Goal: Information Seeking & Learning: Learn about a topic

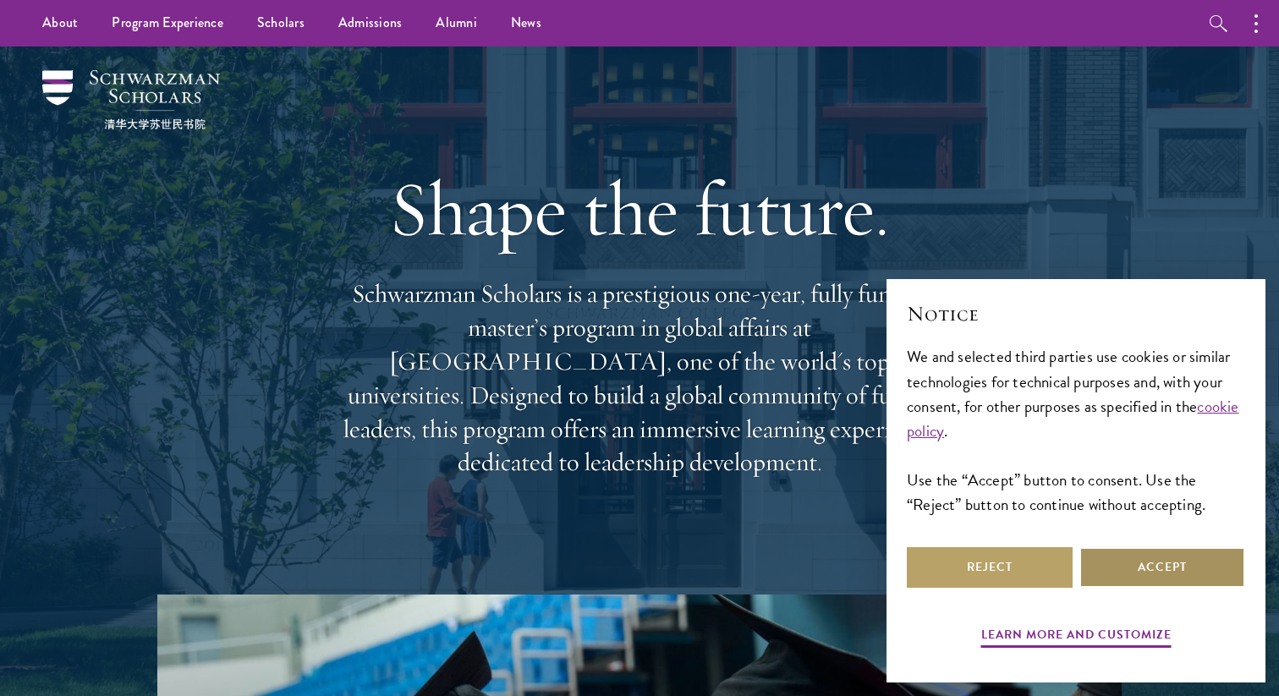
click at [1146, 585] on button "Accept" at bounding box center [1162, 567] width 166 height 41
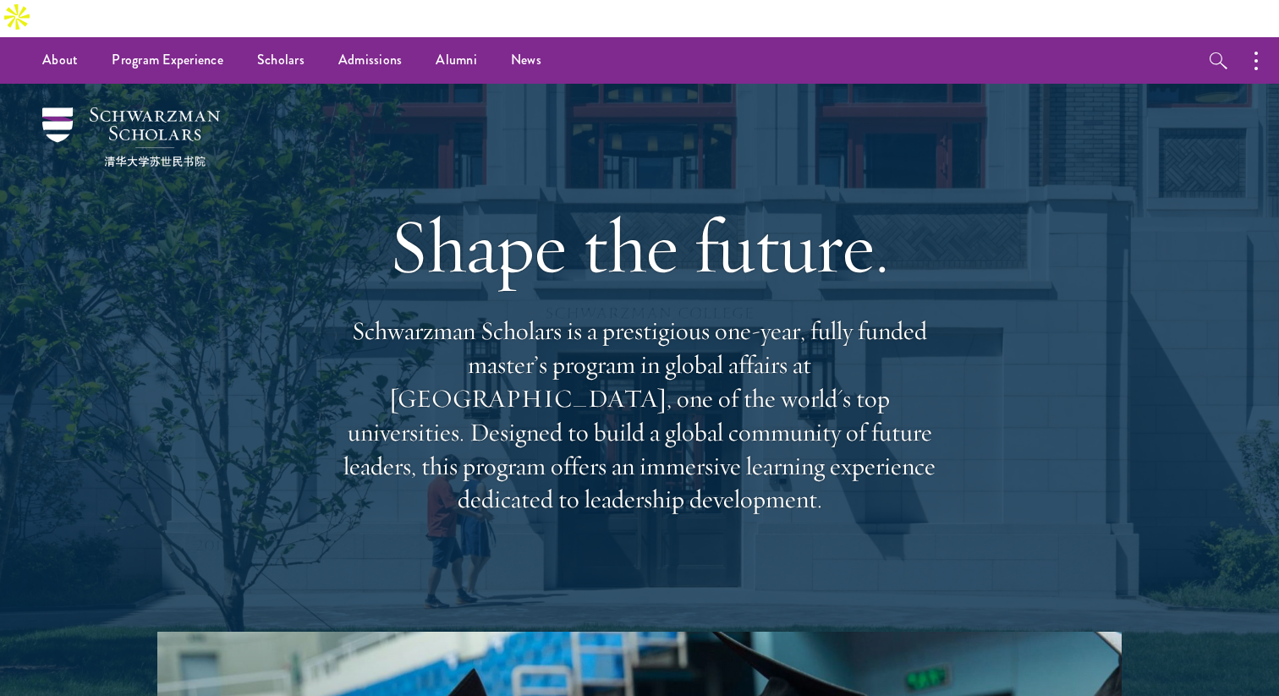
click at [706, 316] on p "Schwarzman Scholars is a prestigious one-year, fully funded master’s program in…" at bounding box center [639, 416] width 609 height 202
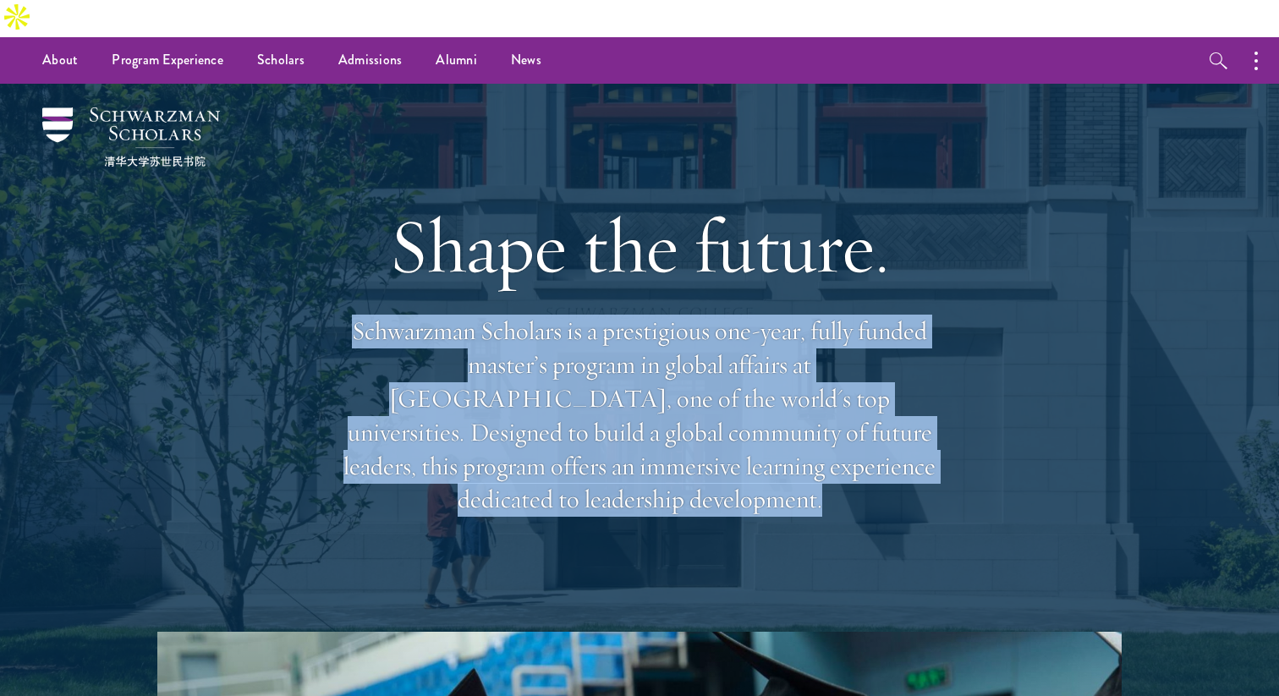
click at [706, 316] on p "Schwarzman Scholars is a prestigious one-year, fully funded master’s program in…" at bounding box center [639, 416] width 609 height 202
click at [657, 338] on p "Schwarzman Scholars is a prestigious one-year, fully funded master’s program in…" at bounding box center [639, 416] width 609 height 202
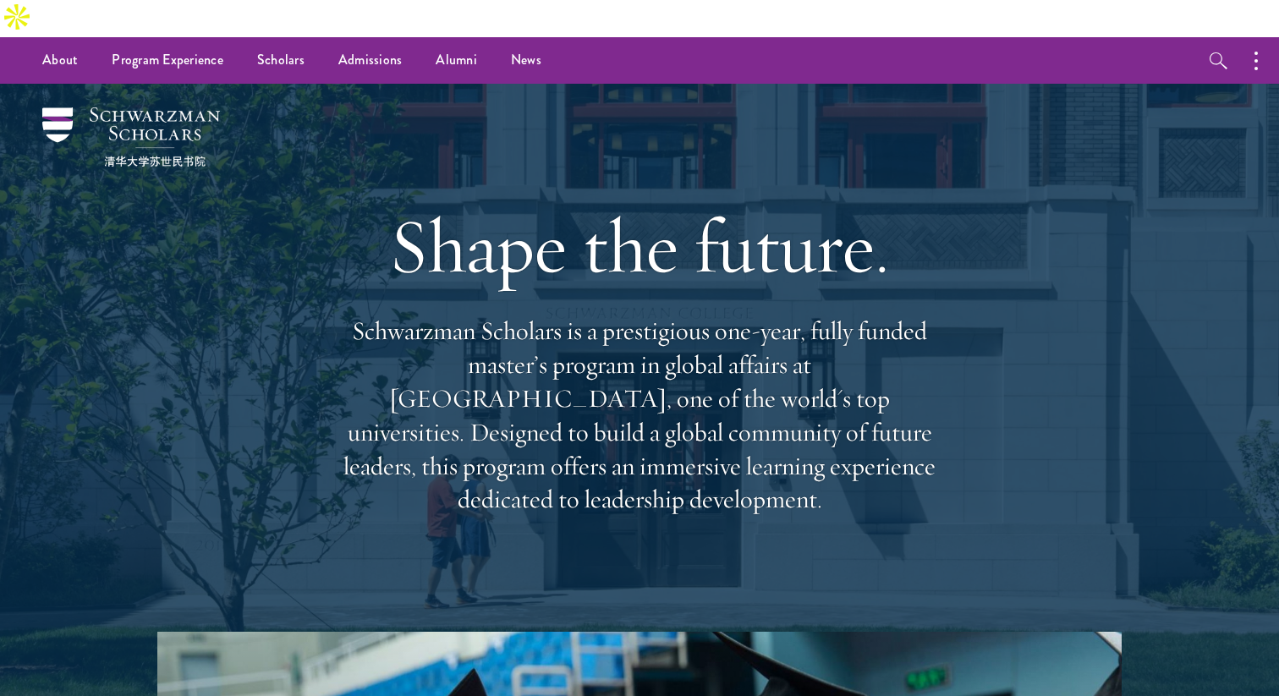
click at [632, 352] on p "Schwarzman Scholars is a prestigious one-year, fully funded master’s program in…" at bounding box center [639, 416] width 609 height 202
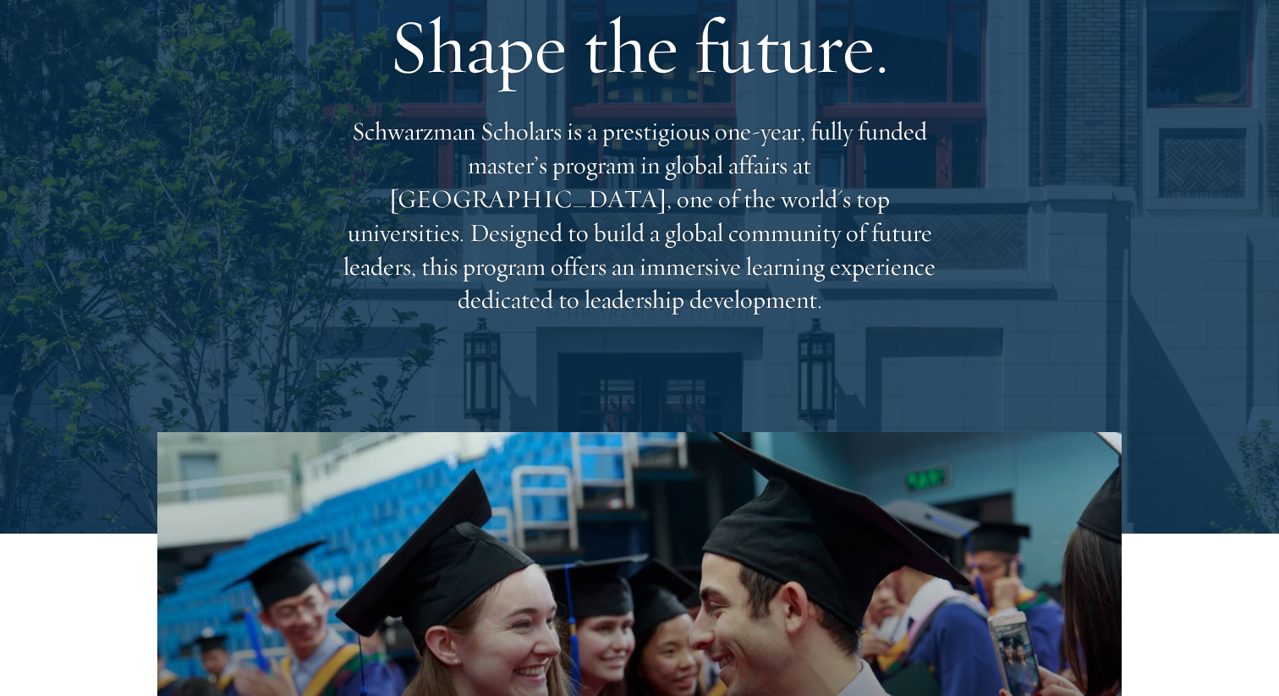
scroll to position [200, 0]
click at [661, 178] on p "Schwarzman Scholars is a prestigious one-year, fully funded master’s program in…" at bounding box center [639, 215] width 609 height 202
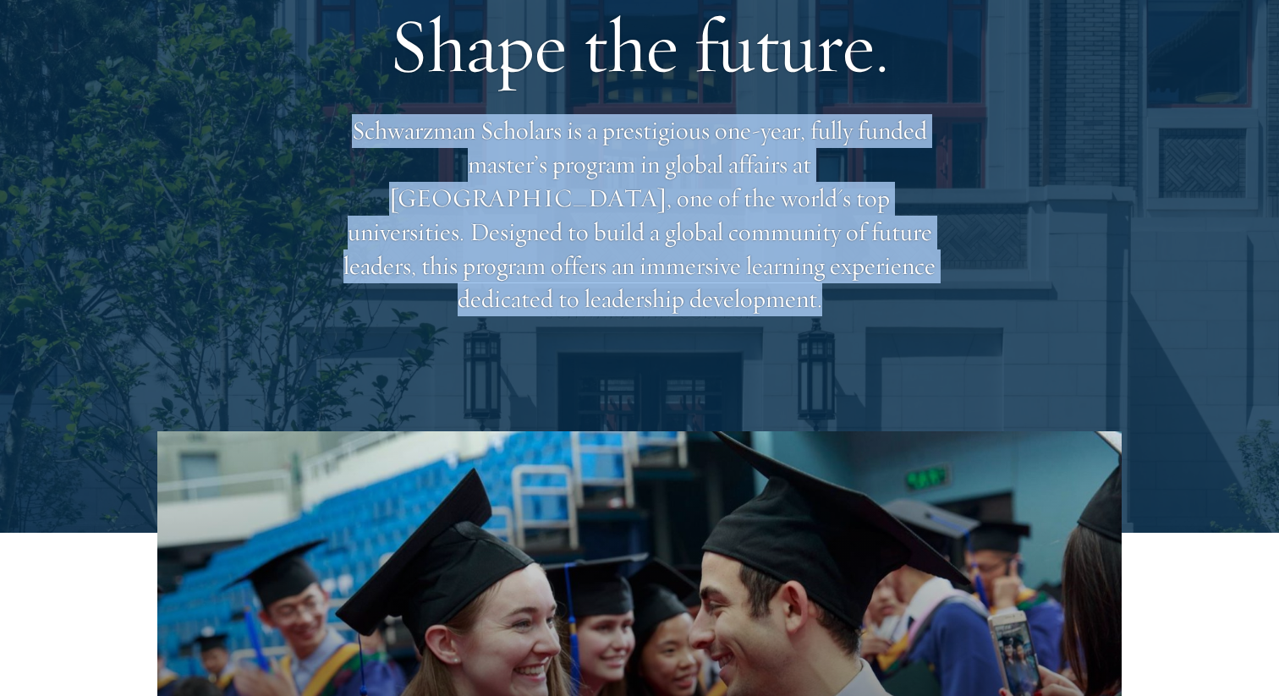
click at [661, 178] on p "Schwarzman Scholars is a prestigious one-year, fully funded master’s program in…" at bounding box center [639, 215] width 609 height 202
click at [599, 211] on p "Schwarzman Scholars is a prestigious one-year, fully funded master’s program in…" at bounding box center [639, 215] width 609 height 202
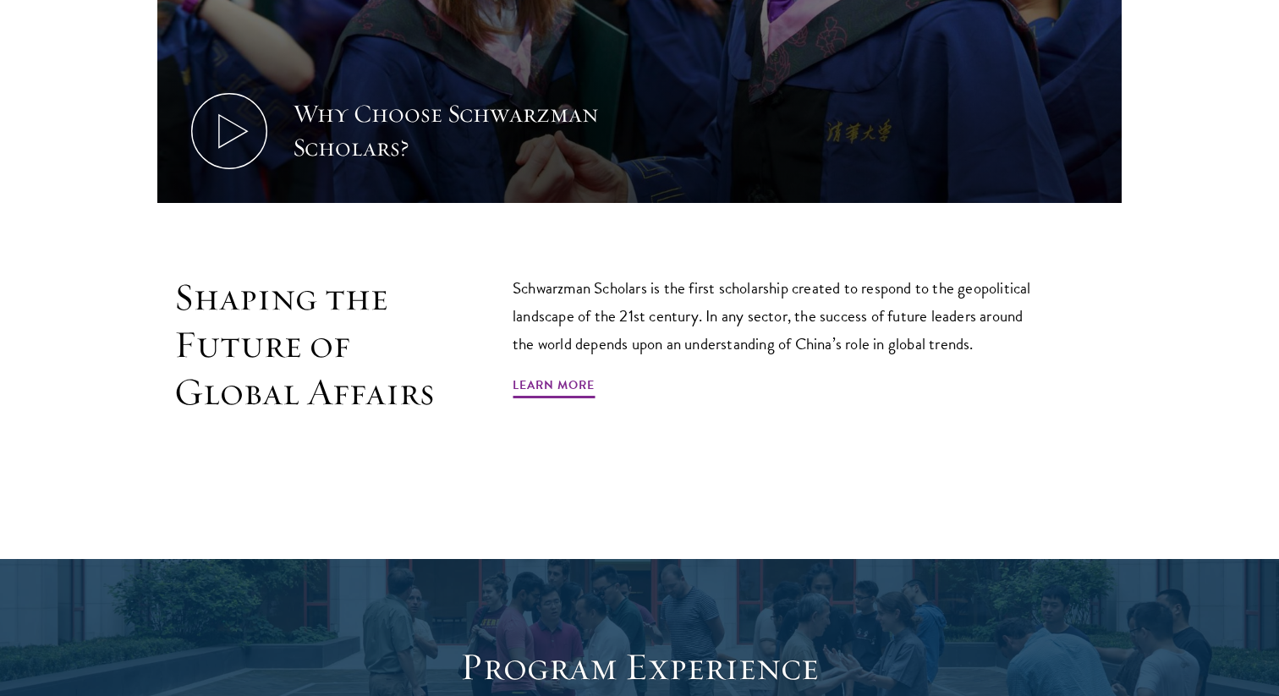
scroll to position [1144, 0]
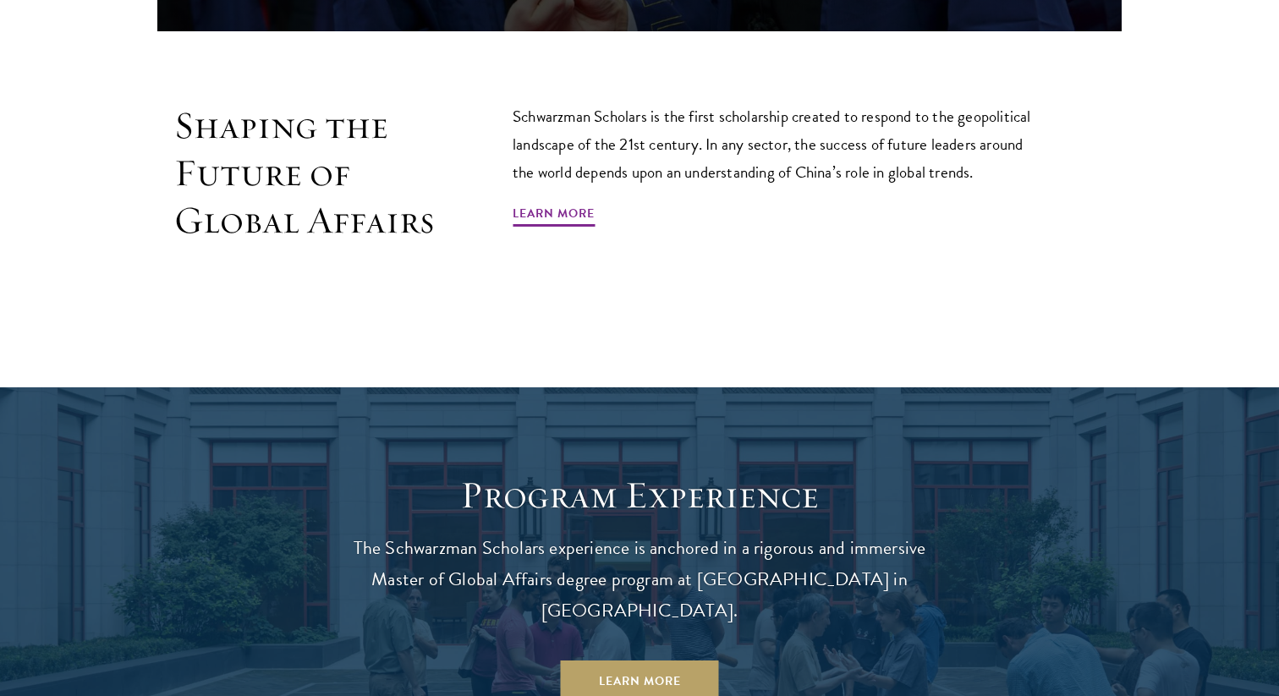
click at [620, 102] on p "Schwarzman Scholars is the first scholarship created to respond to the geopolit…" at bounding box center [779, 144] width 533 height 84
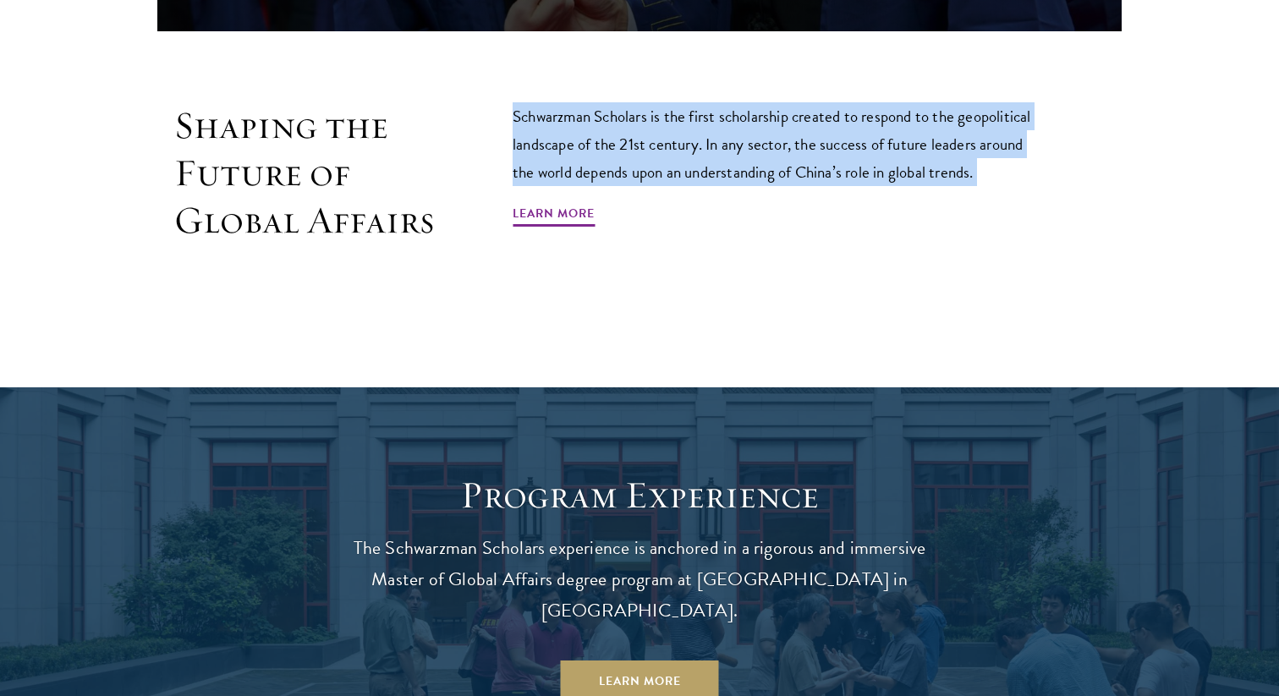
click at [620, 102] on p "Schwarzman Scholars is the first scholarship created to respond to the geopolit…" at bounding box center [779, 144] width 533 height 84
click at [631, 118] on p "Schwarzman Scholars is the first scholarship created to respond to the geopolit…" at bounding box center [779, 144] width 533 height 84
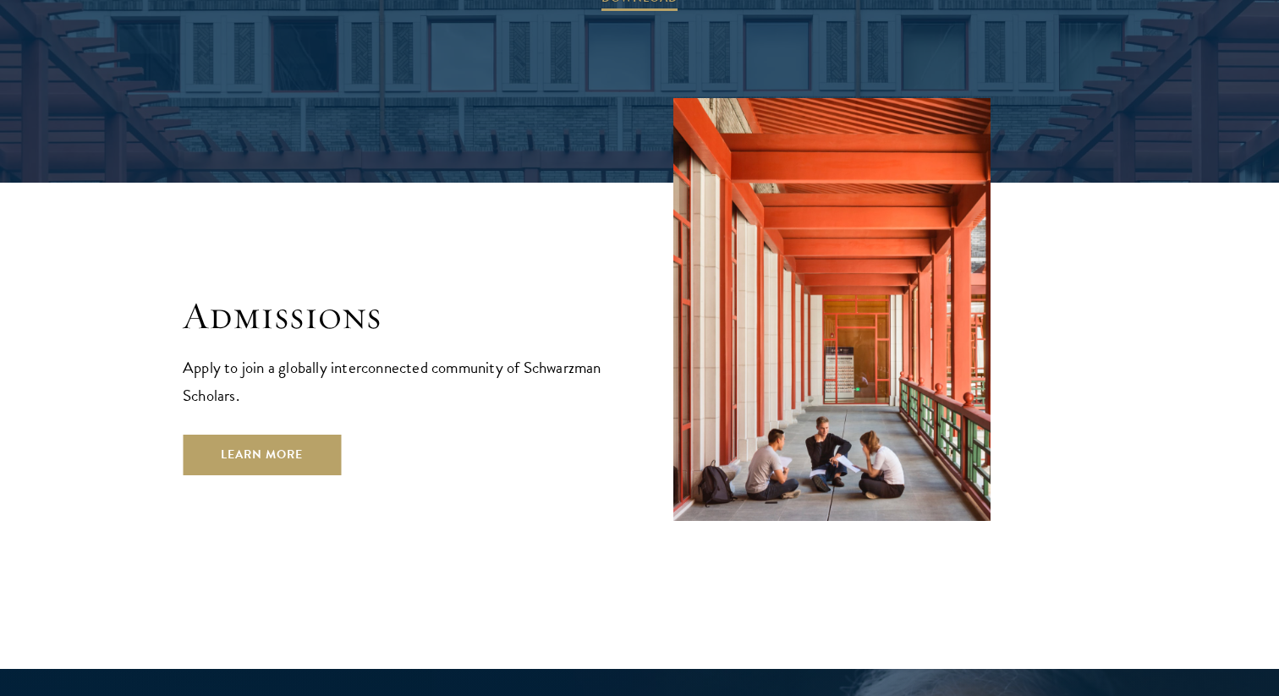
scroll to position [2764, 0]
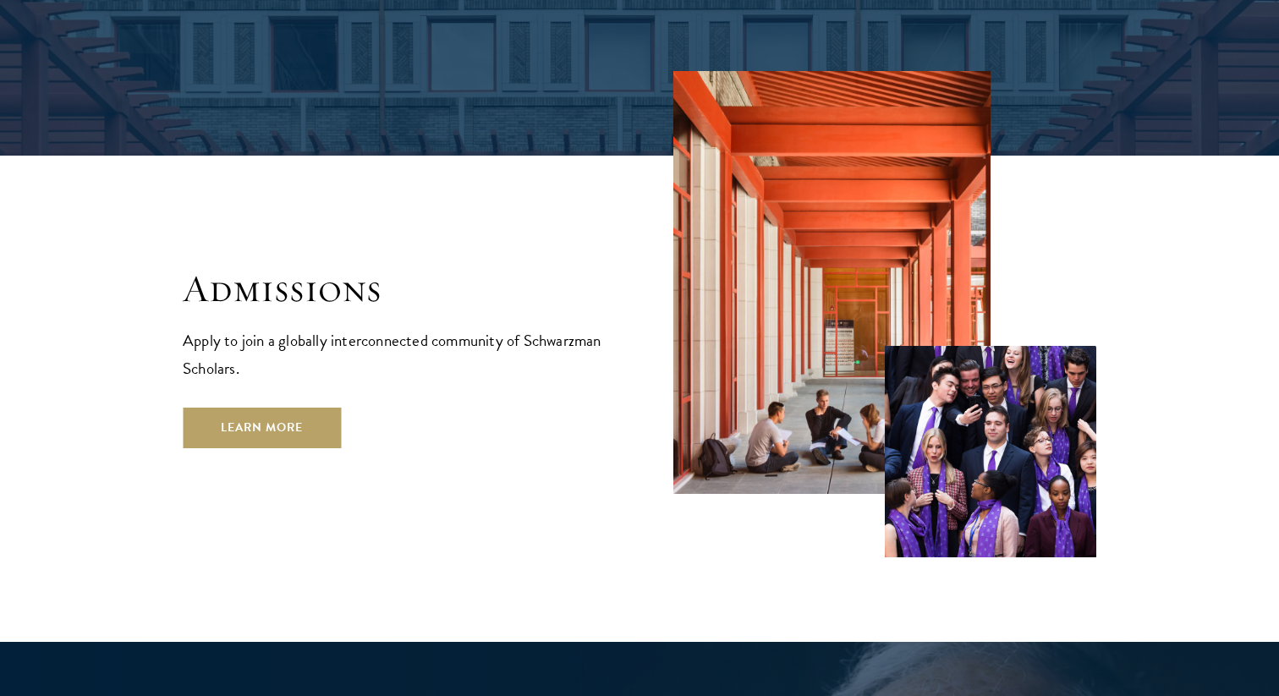
click at [290, 327] on p "Apply to join a globally interconnected community of Schwarzman Scholars." at bounding box center [394, 355] width 423 height 56
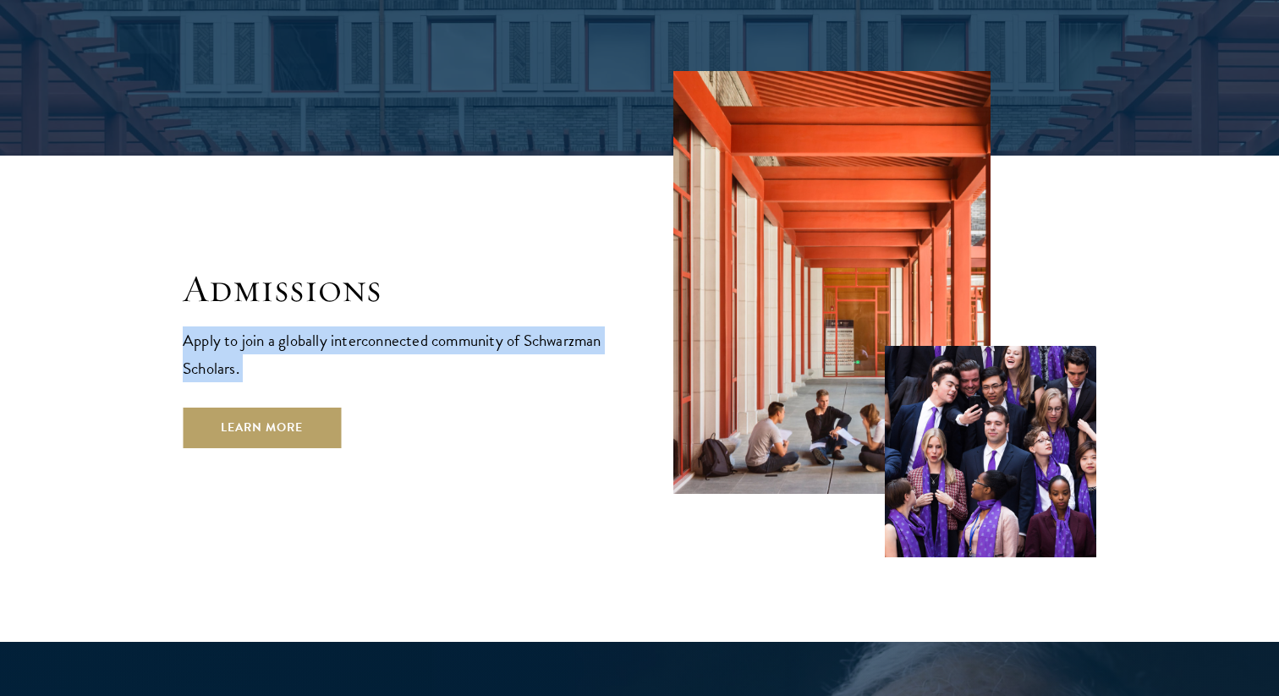
click at [290, 327] on p "Apply to join a globally interconnected community of Schwarzman Scholars." at bounding box center [394, 355] width 423 height 56
click at [271, 408] on link "Learn More" at bounding box center [262, 428] width 158 height 41
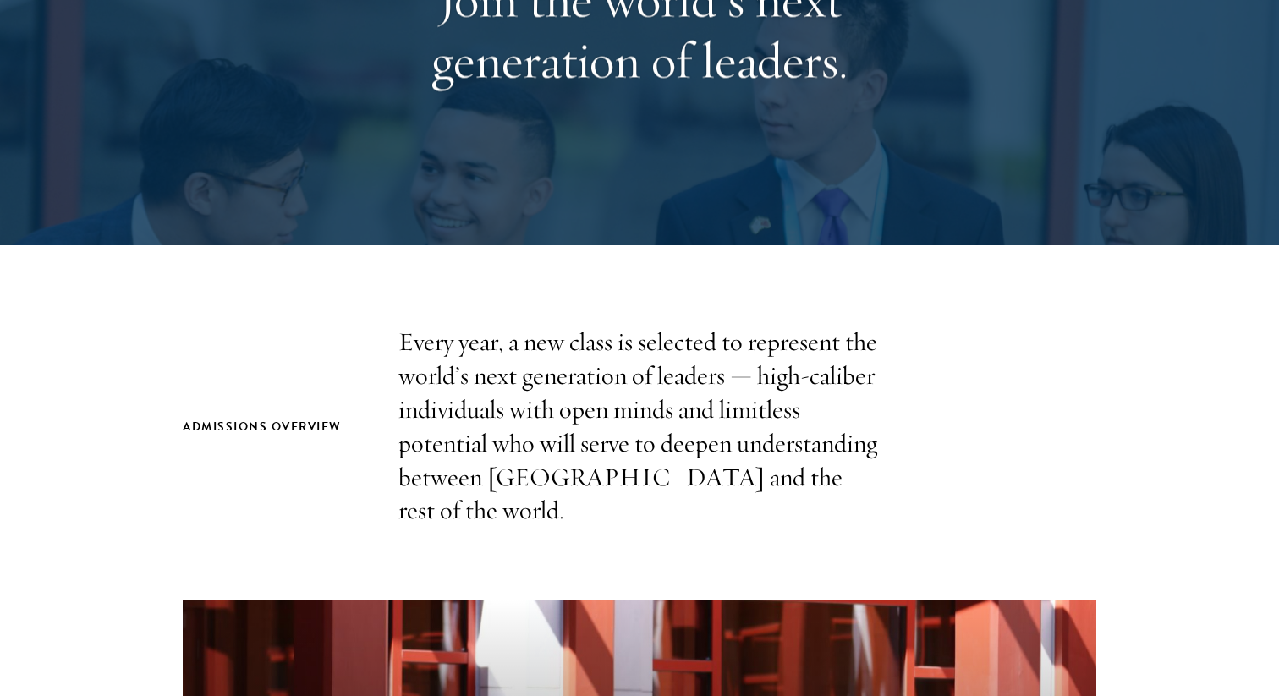
scroll to position [280, 0]
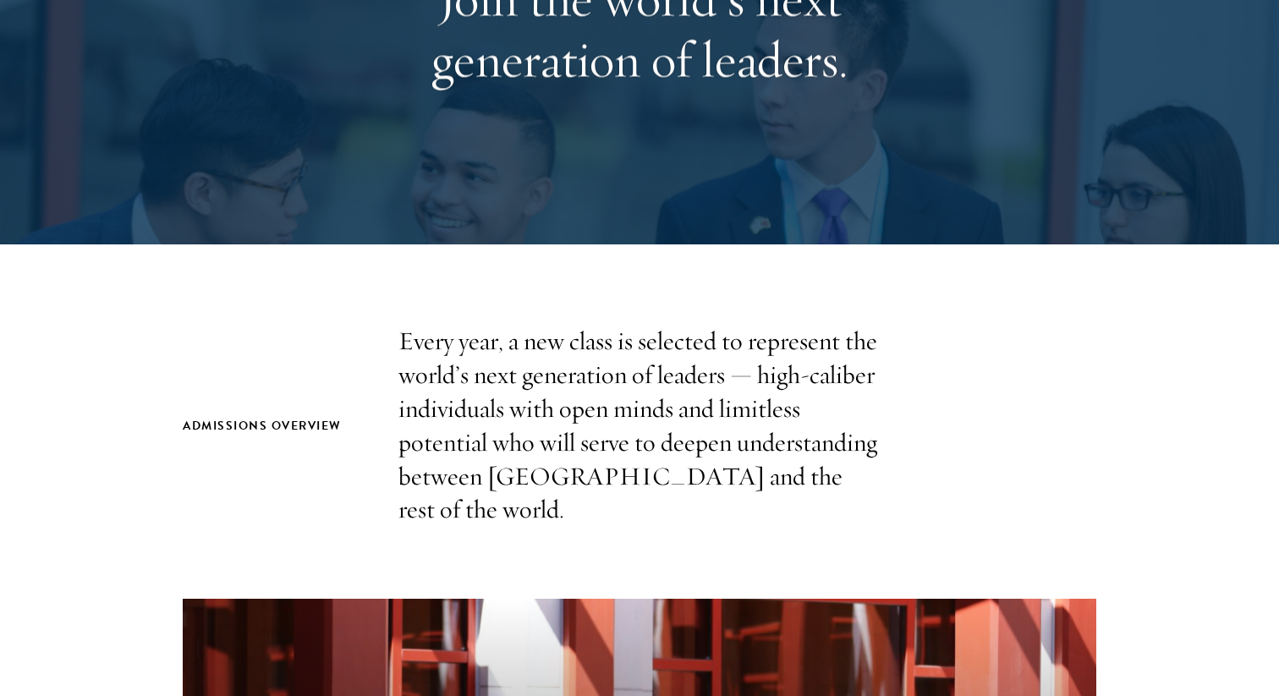
click at [469, 373] on p "Every year, a new class is selected to represent the world’s next generation of…" at bounding box center [639, 426] width 482 height 202
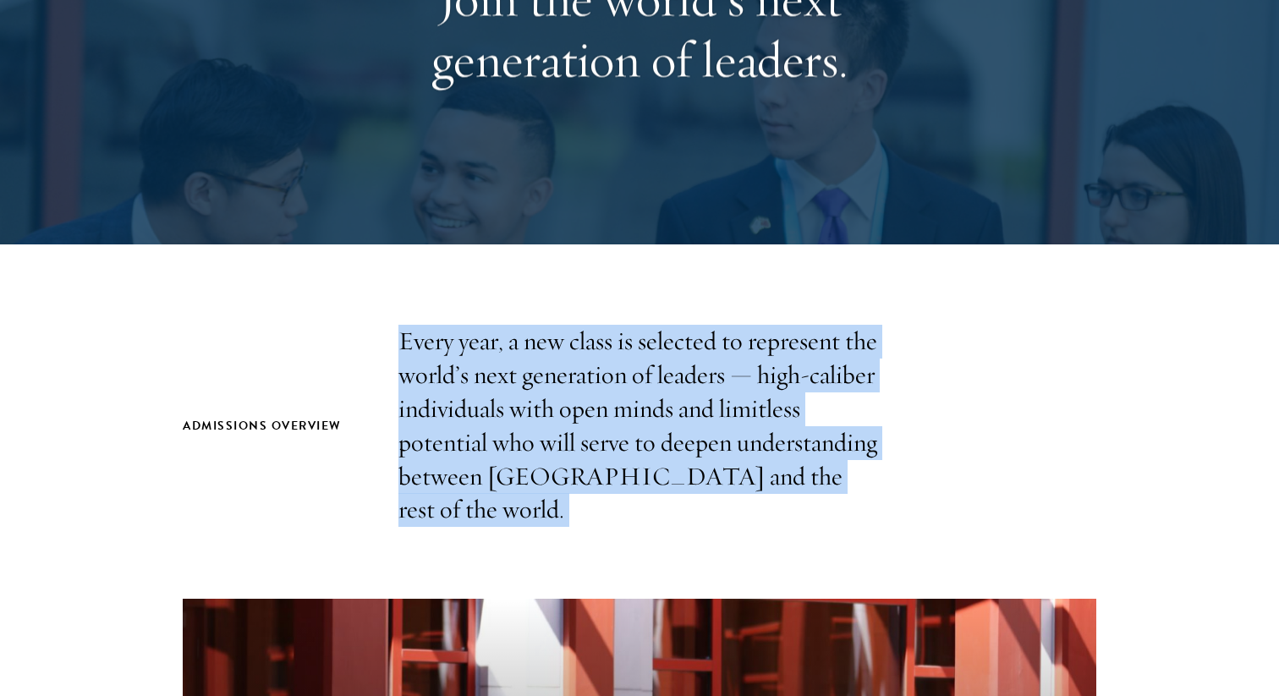
click at [469, 373] on p "Every year, a new class is selected to represent the world’s next generation of…" at bounding box center [639, 426] width 482 height 202
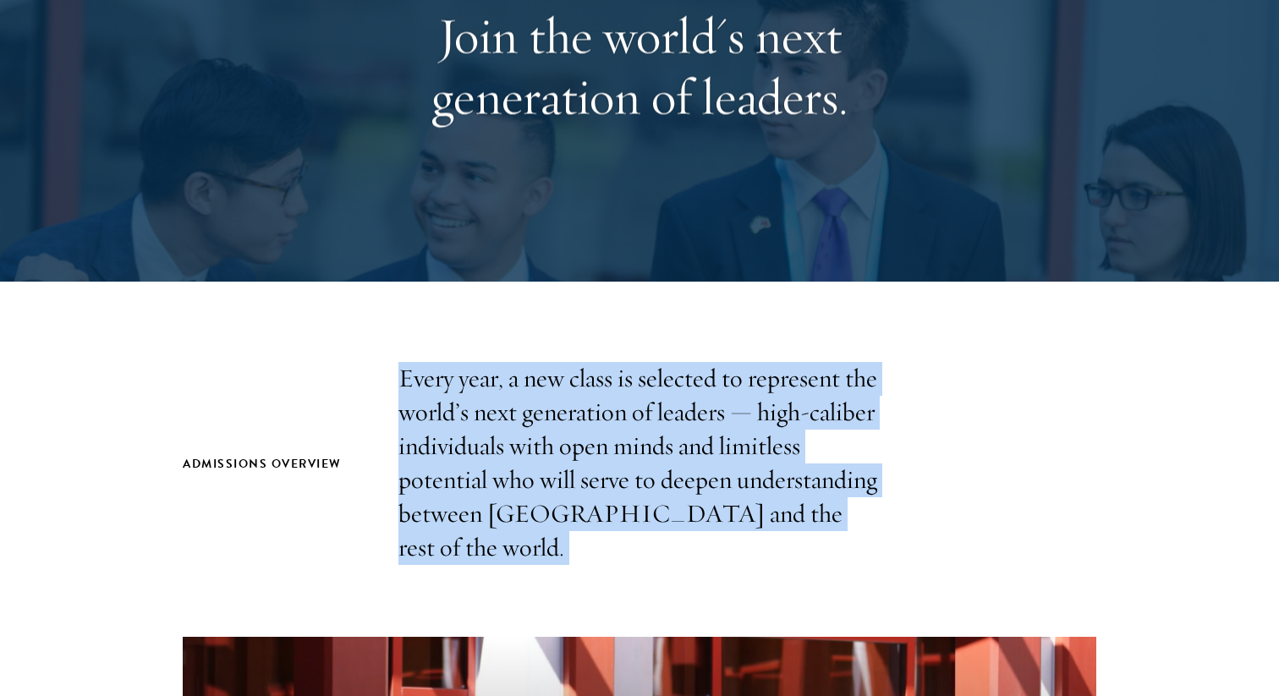
click at [468, 377] on p "Every year, a new class is selected to represent the world’s next generation of…" at bounding box center [639, 463] width 482 height 202
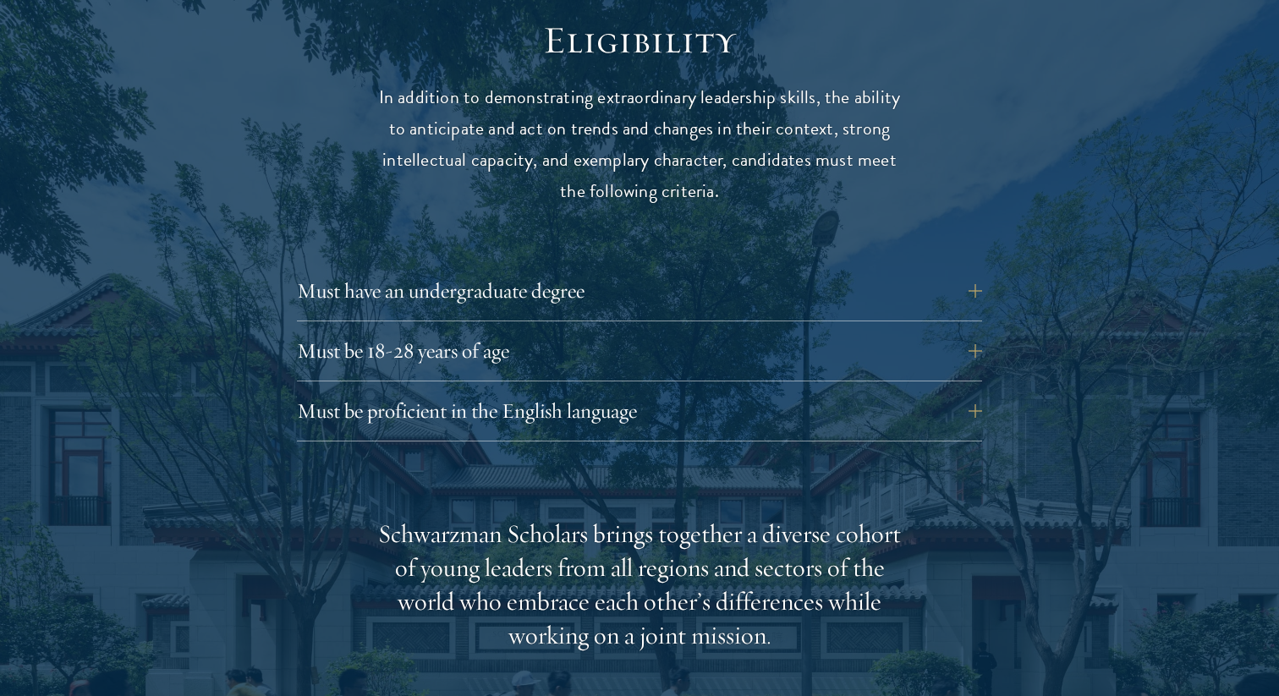
scroll to position [2396, 0]
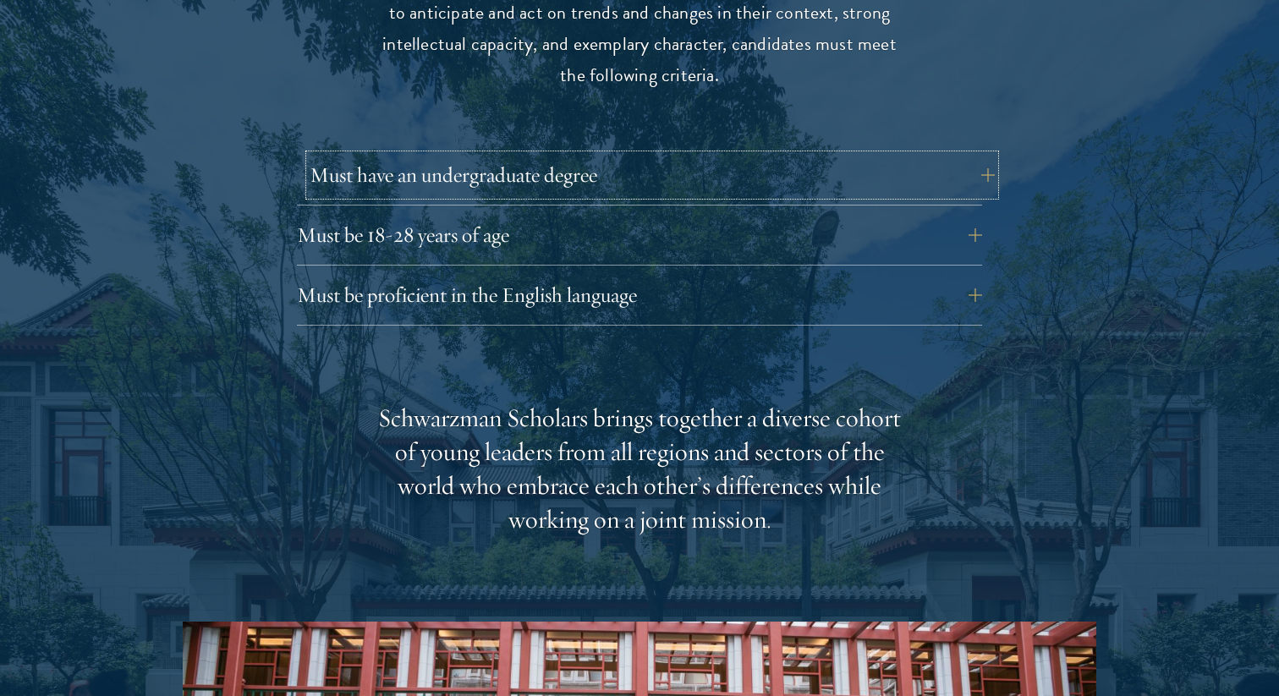
click at [485, 155] on button "Must have an undergraduate degree" at bounding box center [652, 175] width 685 height 41
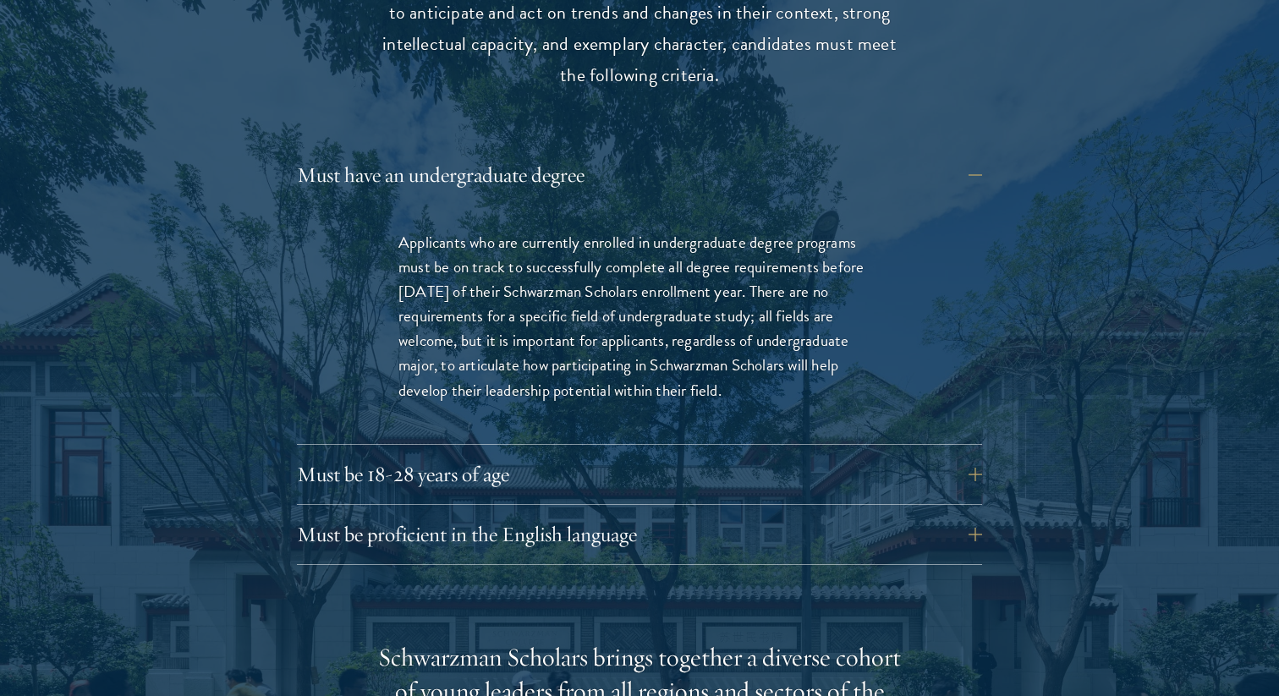
click at [562, 230] on p "Applicants who are currently enrolled in undergraduate degree programs must be …" at bounding box center [639, 316] width 482 height 172
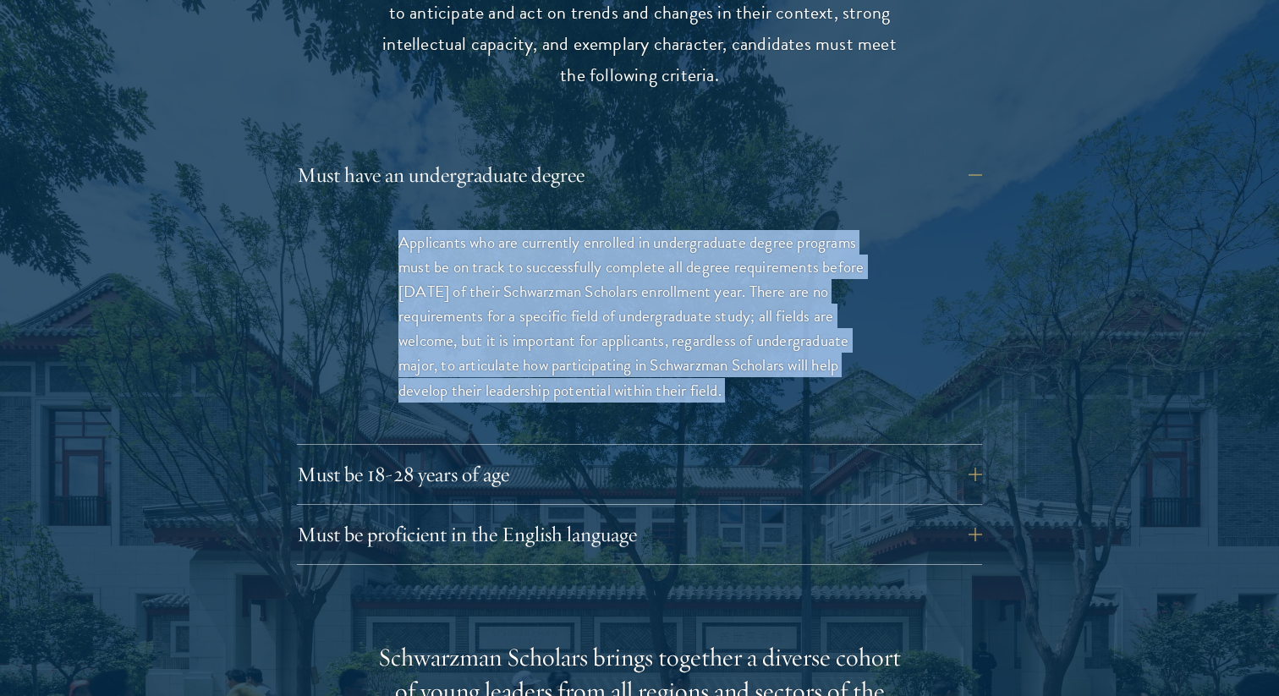
click at [562, 230] on p "Applicants who are currently enrolled in undergraduate degree programs must be …" at bounding box center [639, 316] width 482 height 172
click at [546, 238] on p "Applicants who are currently enrolled in undergraduate degree programs must be …" at bounding box center [639, 316] width 482 height 172
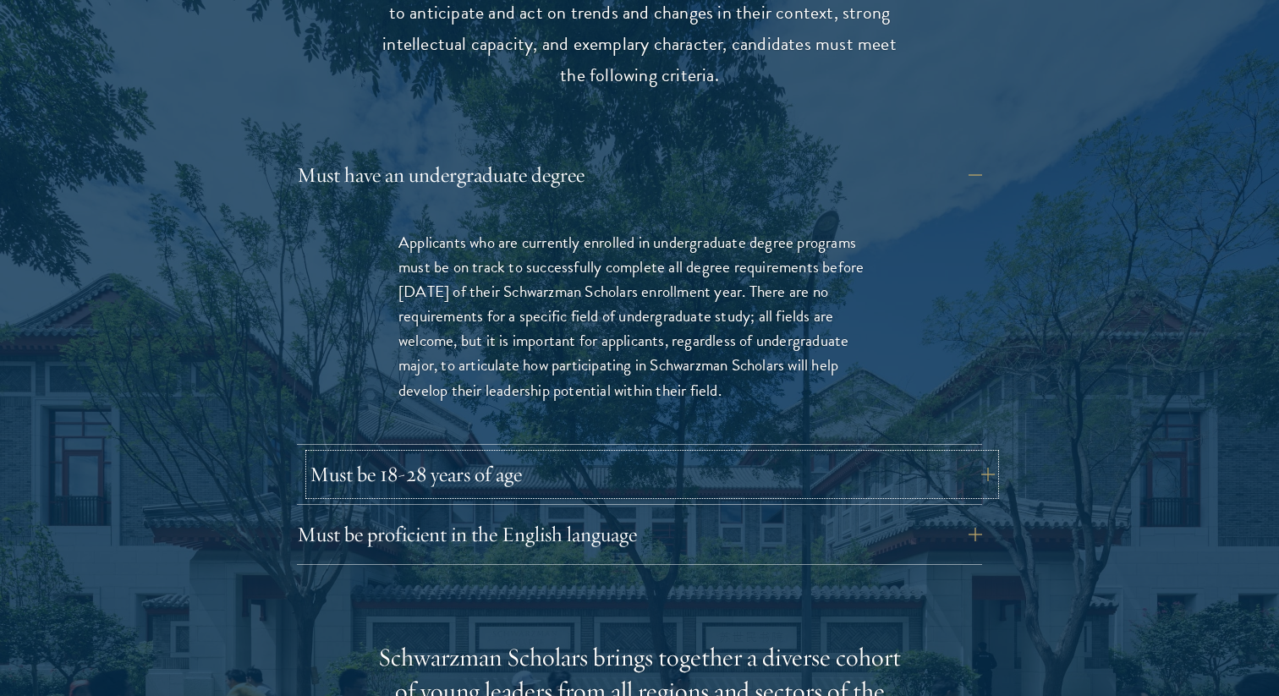
click at [490, 454] on button "Must be 18-28 years of age" at bounding box center [652, 474] width 685 height 41
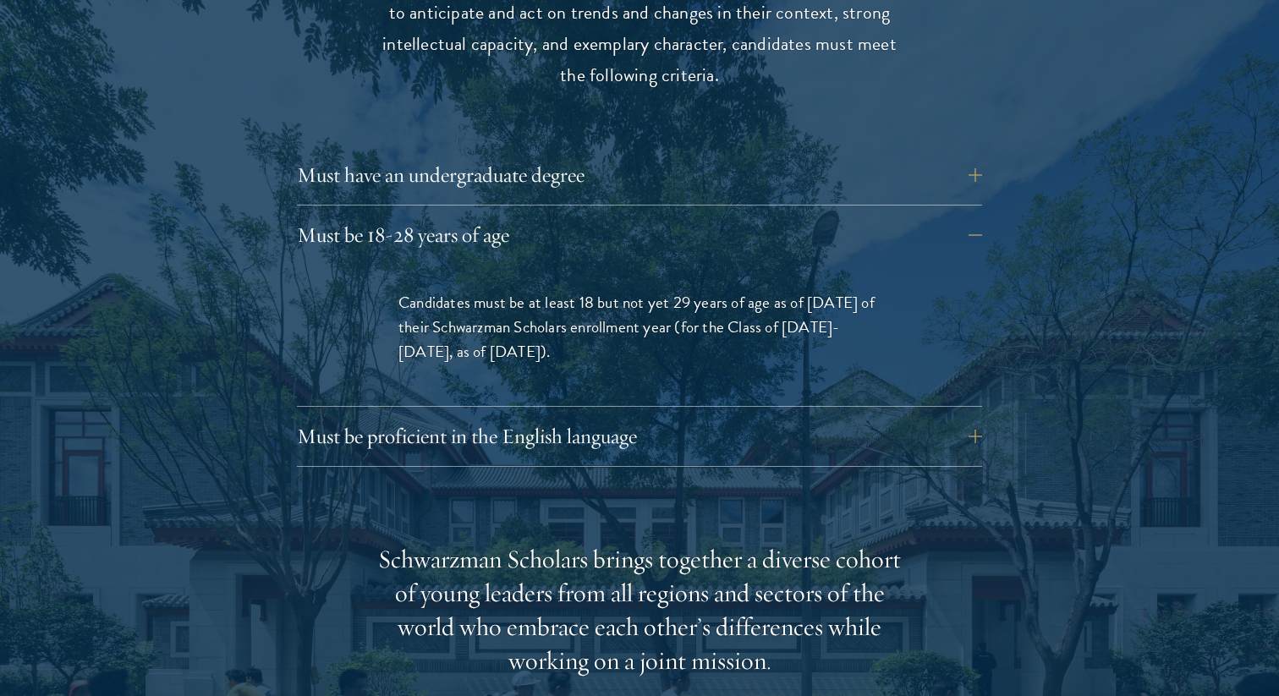
click at [508, 290] on span "Candidates must be at least 18 but not yet 29 years of age as of August 1 of th…" at bounding box center [636, 327] width 476 height 74
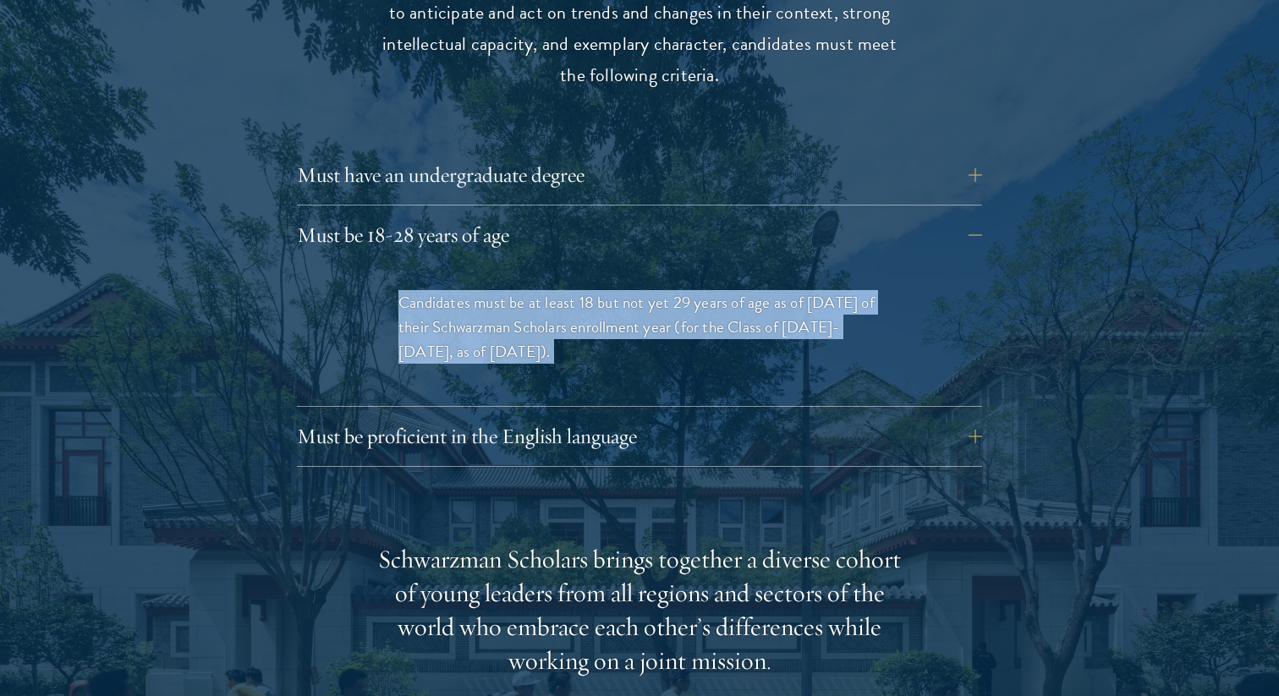
click at [508, 290] on span "Candidates must be at least 18 but not yet 29 years of age as of August 1 of th…" at bounding box center [636, 327] width 476 height 74
click at [497, 343] on div "Must have an undergraduate degree Applicants who are currently enrolled in unde…" at bounding box center [639, 311] width 685 height 312
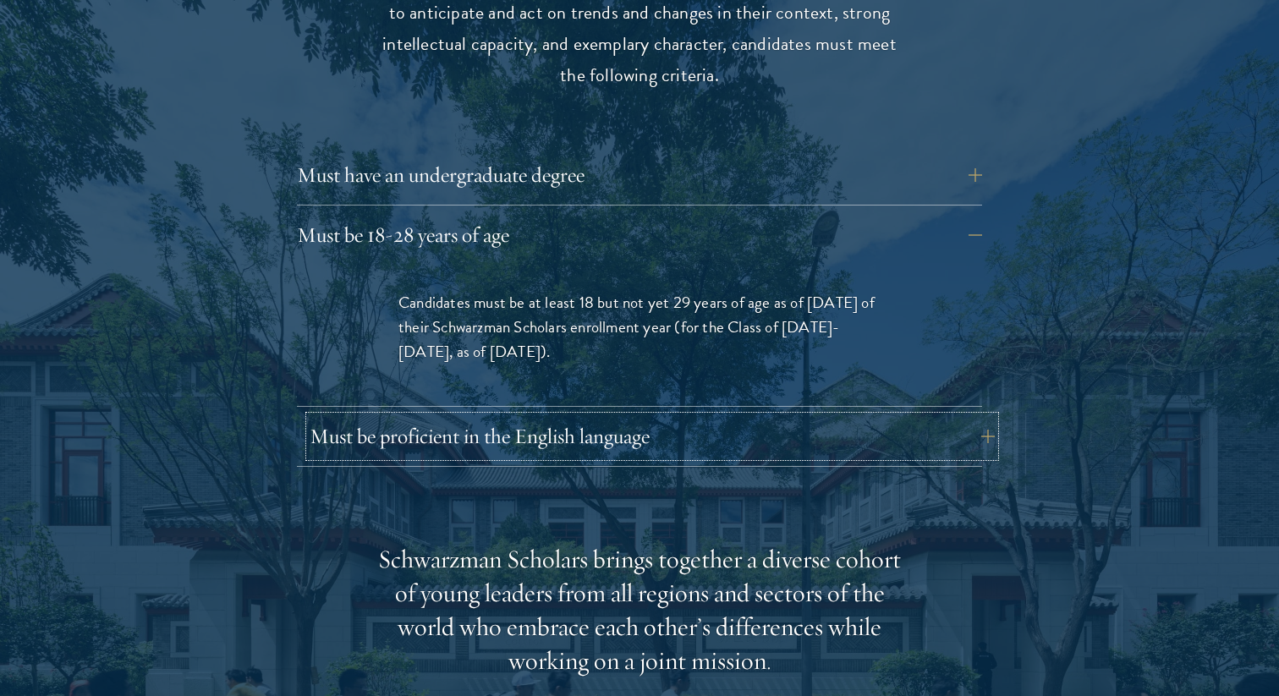
click at [498, 416] on button "Must be proficient in the English language" at bounding box center [652, 436] width 685 height 41
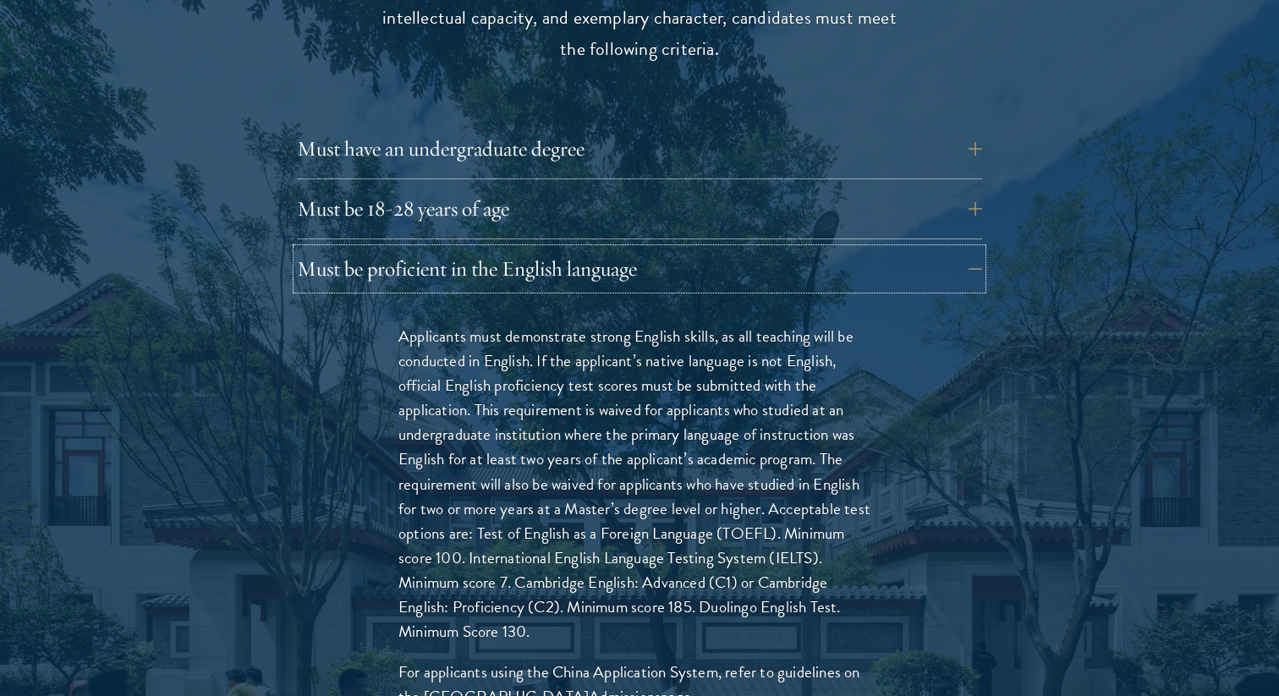
scroll to position [2432, 0]
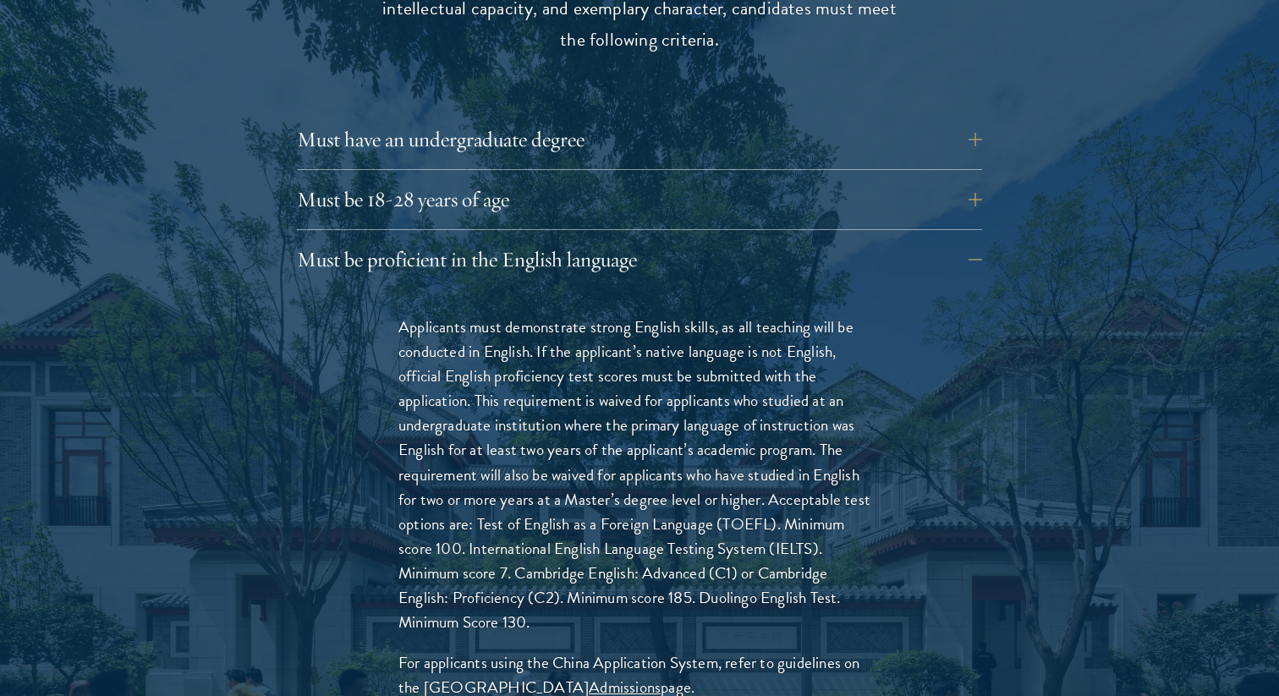
click at [468, 315] on p "Applicants must demonstrate strong English skills, as all teaching will be cond…" at bounding box center [639, 475] width 482 height 320
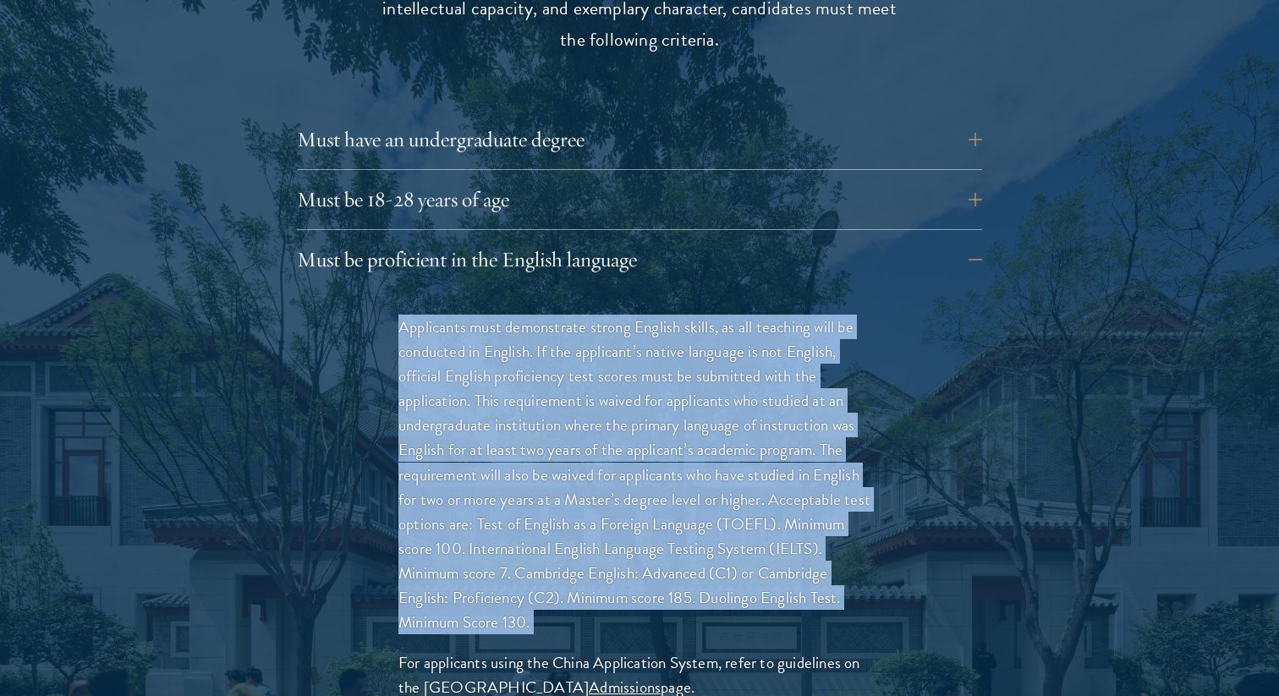
click at [468, 315] on p "Applicants must demonstrate strong English skills, as all teaching will be cond…" at bounding box center [639, 475] width 482 height 320
click at [726, 412] on p "Applicants must demonstrate strong English skills, as all teaching will be cond…" at bounding box center [639, 475] width 482 height 320
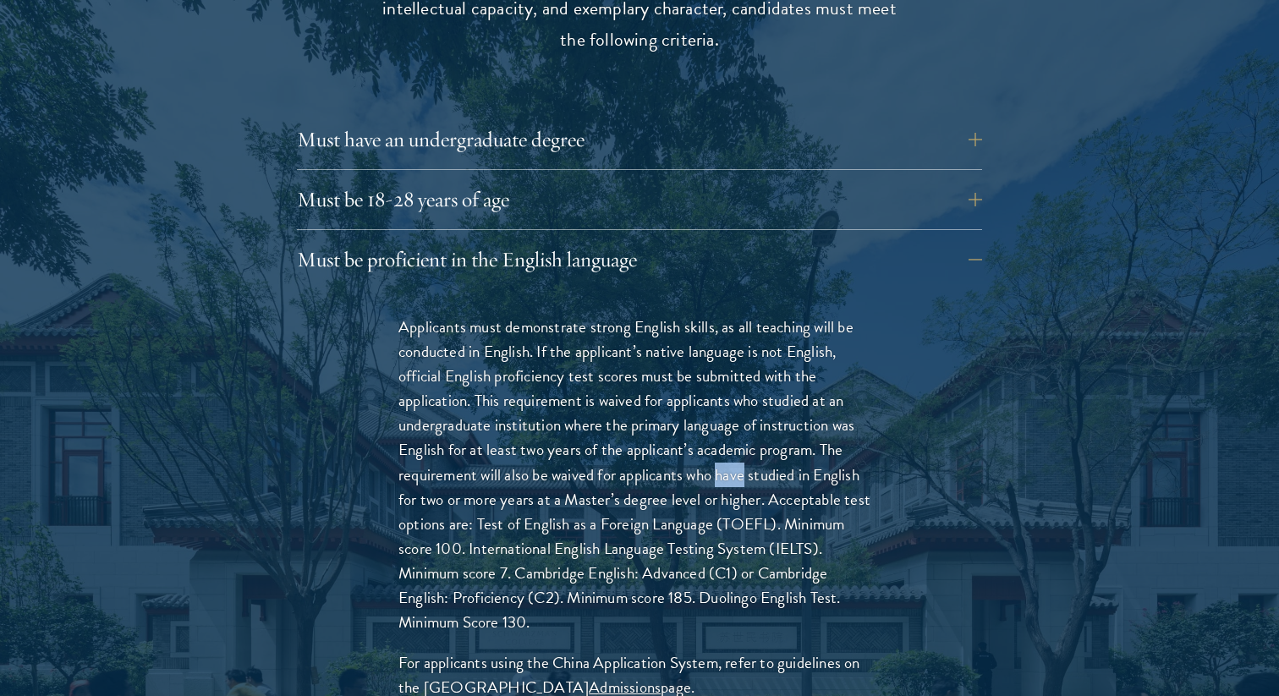
click at [726, 412] on p "Applicants must demonstrate strong English skills, as all teaching will be cond…" at bounding box center [639, 475] width 482 height 320
click at [485, 371] on p "Applicants must demonstrate strong English skills, as all teaching will be cond…" at bounding box center [639, 475] width 482 height 320
click at [581, 389] on p "Applicants must demonstrate strong English skills, as all teaching will be cond…" at bounding box center [639, 475] width 482 height 320
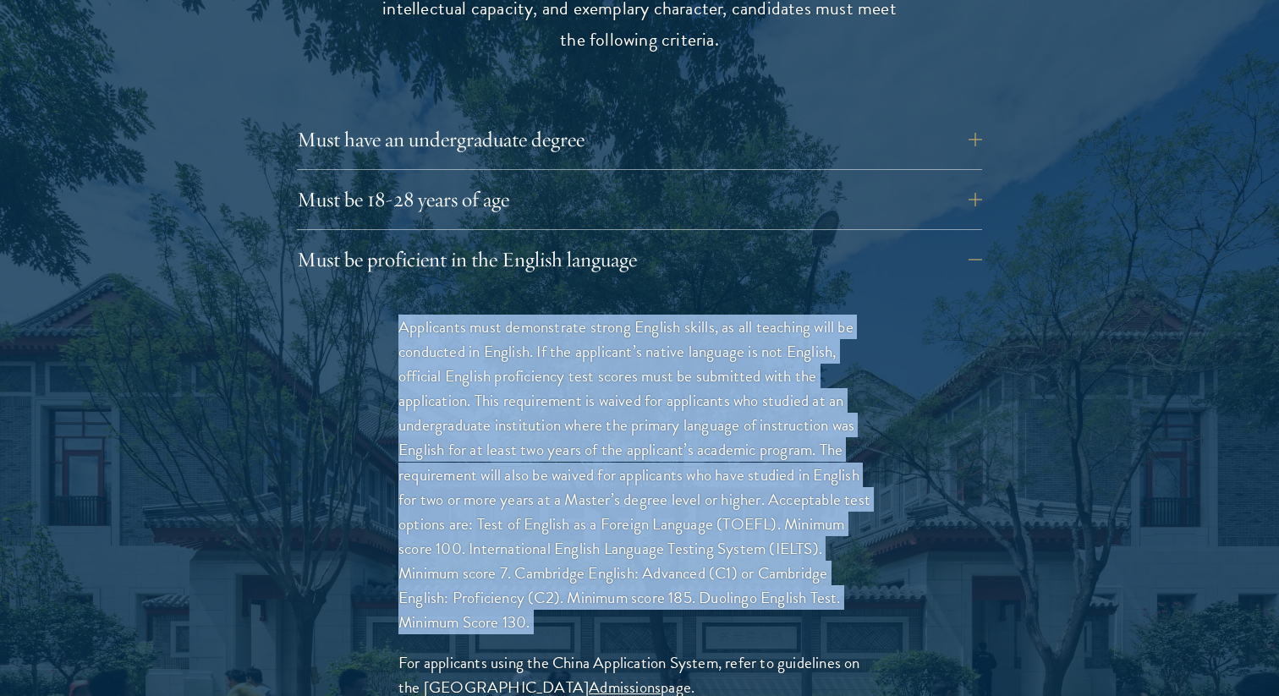
click at [581, 389] on p "Applicants must demonstrate strong English skills, as all teaching will be cond…" at bounding box center [639, 475] width 482 height 320
click at [562, 398] on p "Applicants must demonstrate strong English skills, as all teaching will be cond…" at bounding box center [639, 475] width 482 height 320
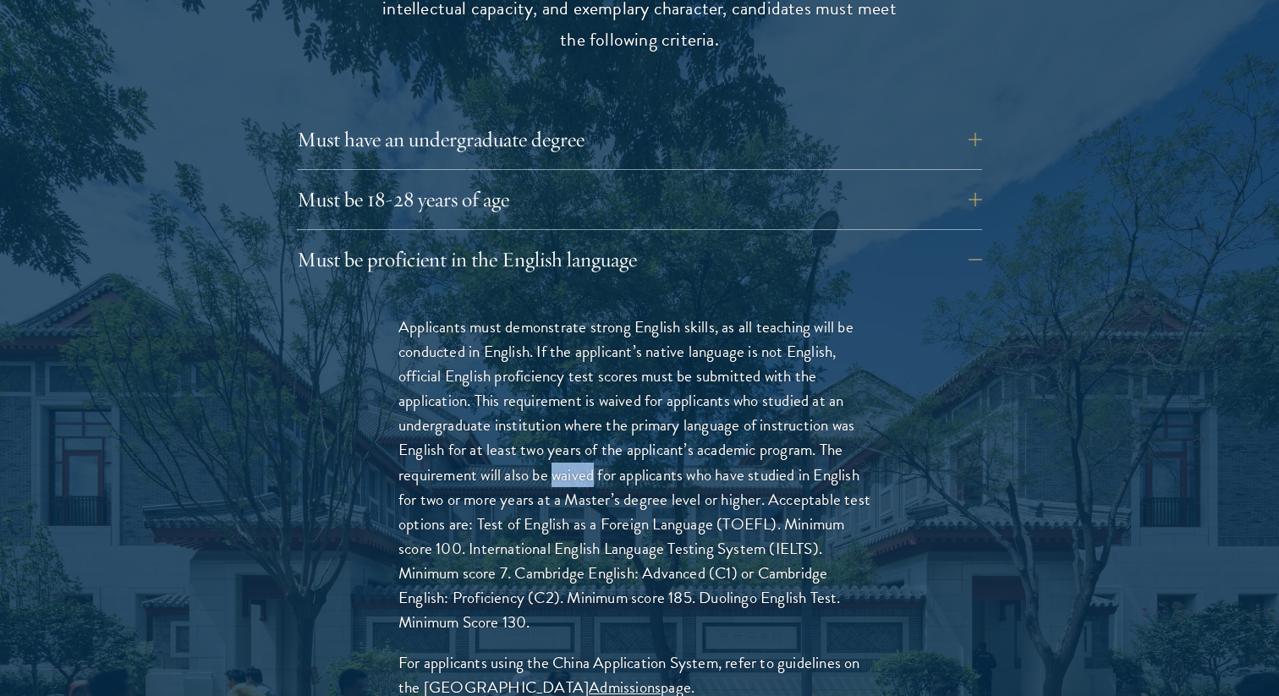
click at [562, 398] on p "Applicants must demonstrate strong English skills, as all teaching will be cond…" at bounding box center [639, 475] width 482 height 320
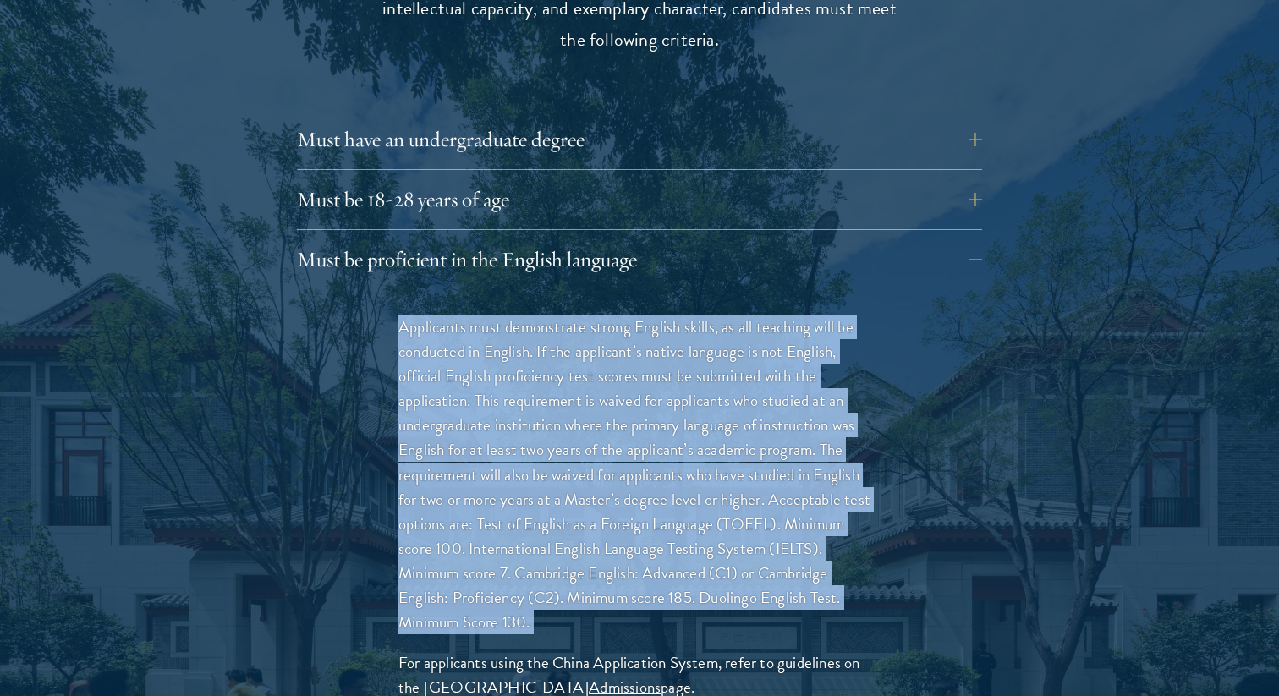
click at [562, 398] on p "Applicants must demonstrate strong English skills, as all teaching will be cond…" at bounding box center [639, 475] width 482 height 320
click at [537, 420] on p "Applicants must demonstrate strong English skills, as all teaching will be cond…" at bounding box center [639, 475] width 482 height 320
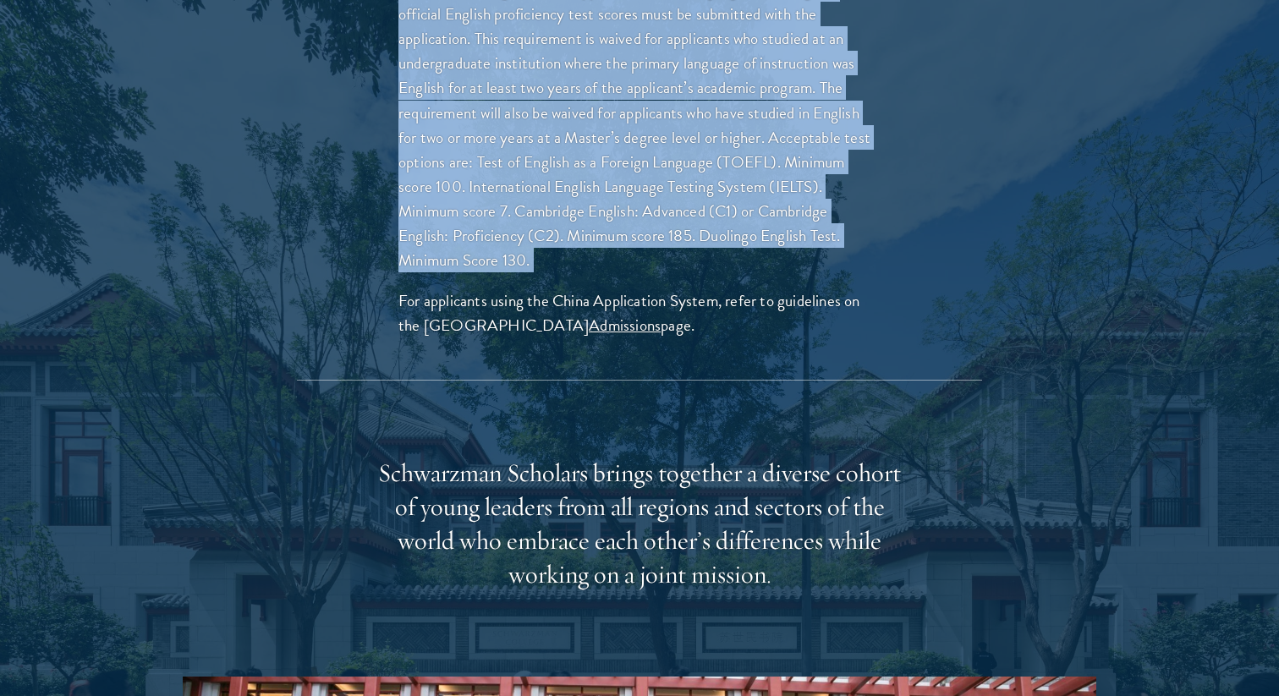
scroll to position [2960, 0]
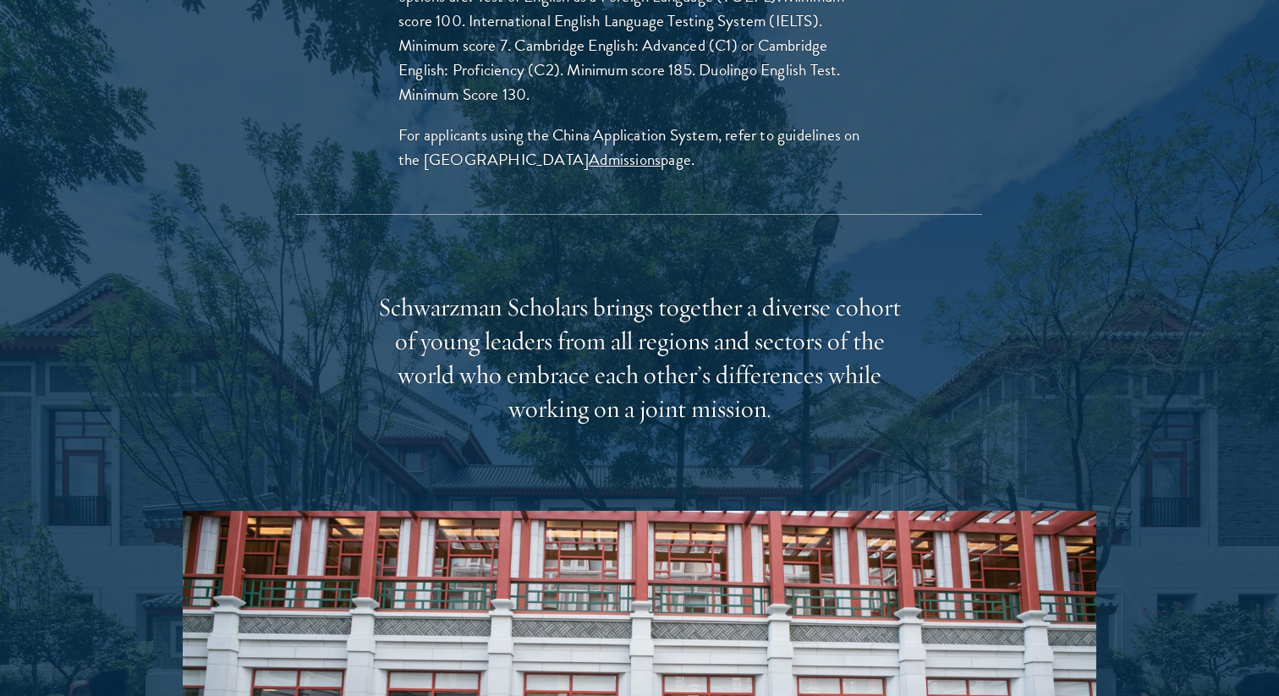
click at [496, 291] on div "Schwarzman Scholars brings together a diverse cohort of young leaders from all …" at bounding box center [639, 358] width 524 height 135
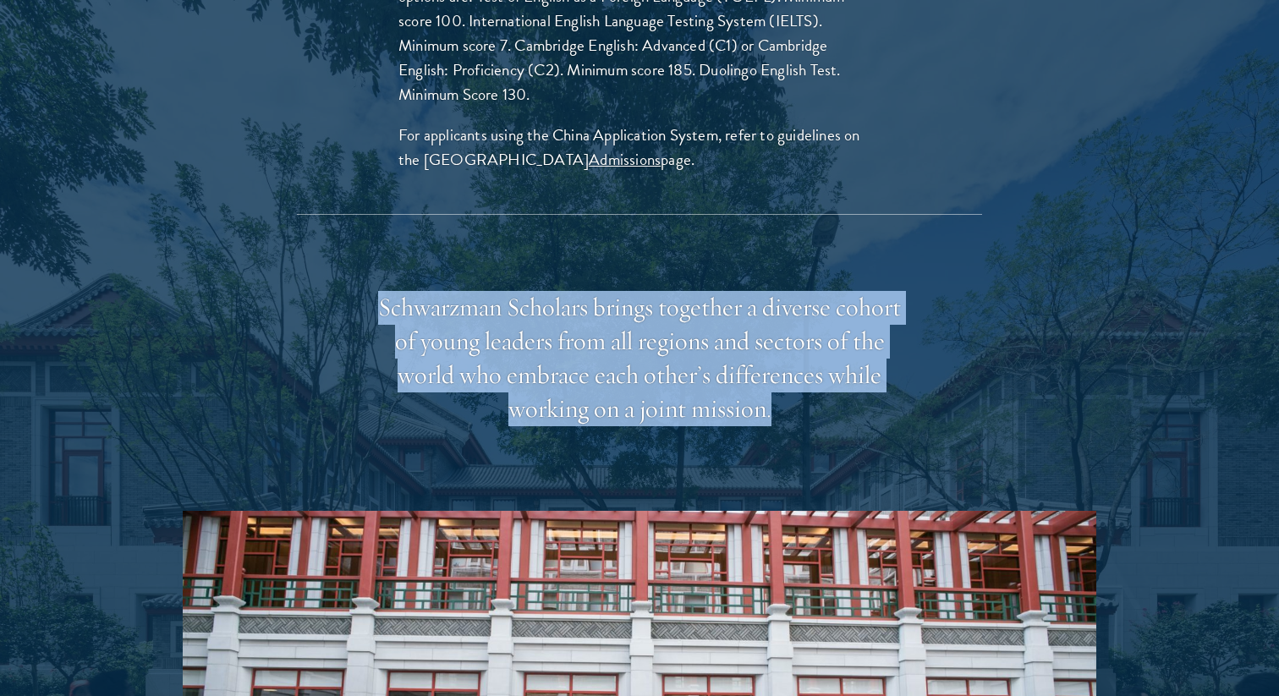
click at [496, 291] on div "Schwarzman Scholars brings together a diverse cohort of young leaders from all …" at bounding box center [639, 358] width 524 height 135
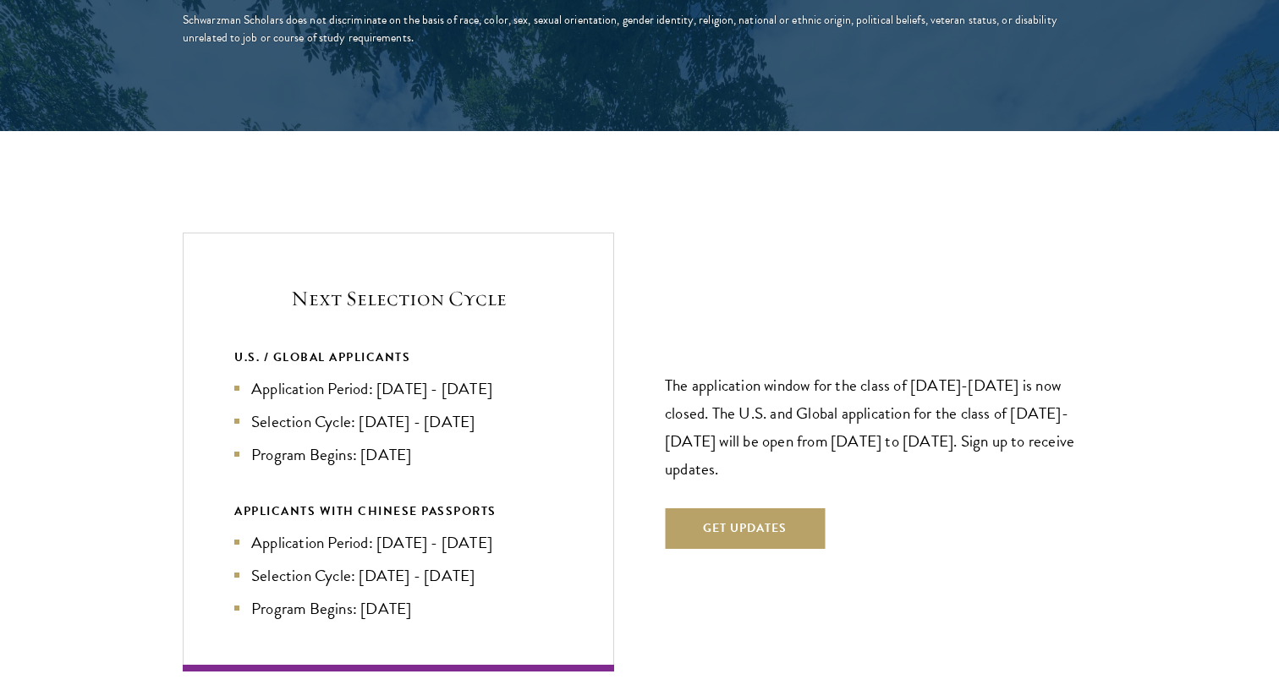
scroll to position [3938, 0]
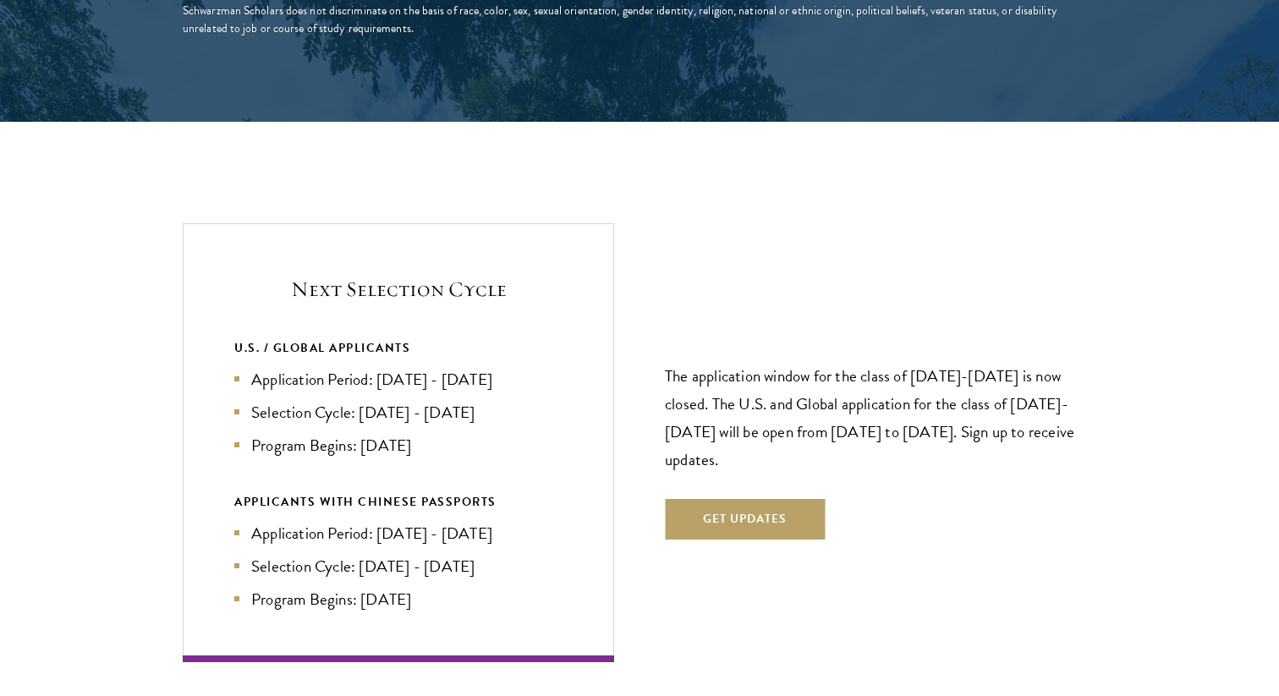
click at [335, 367] on li "Application Period: Apr 2026 - Sep 2026" at bounding box center [398, 379] width 328 height 25
click at [326, 367] on ul "Application Period: Apr 2026 - Sep 2026 Selection Cycle: Oct - Nov 2026 Program…" at bounding box center [398, 412] width 328 height 91
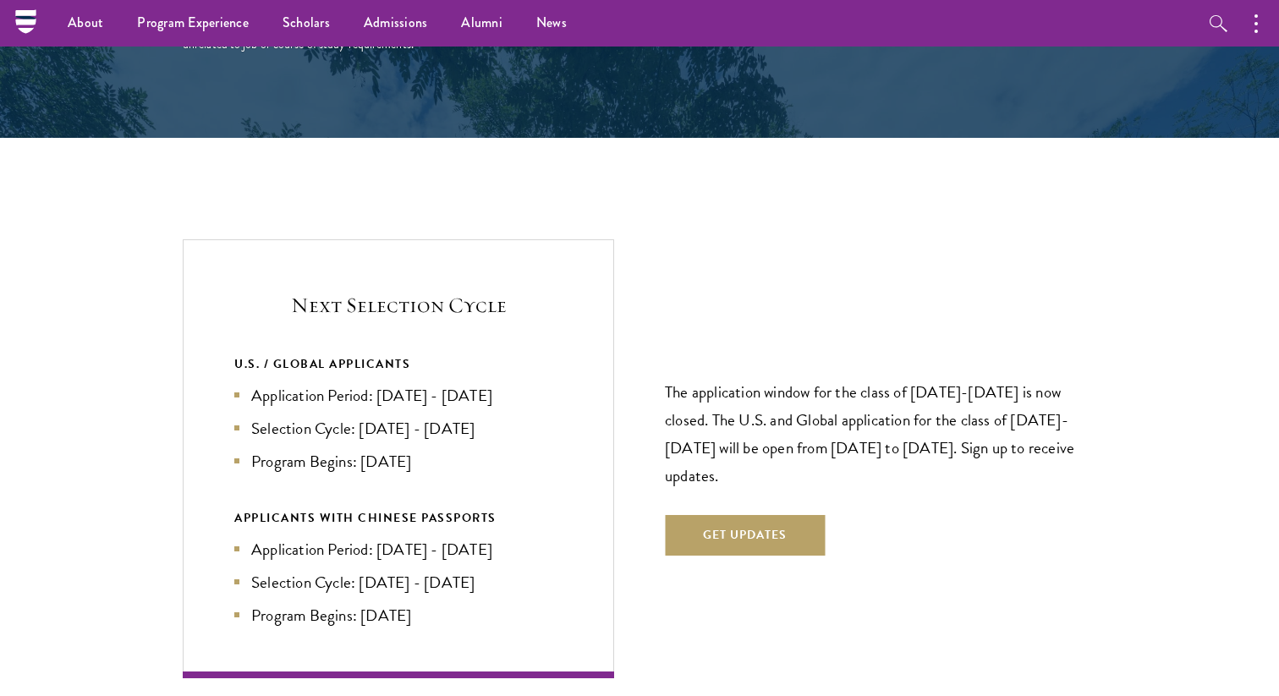
click at [370, 603] on li "Program Begins: Aug 2027" at bounding box center [398, 615] width 328 height 25
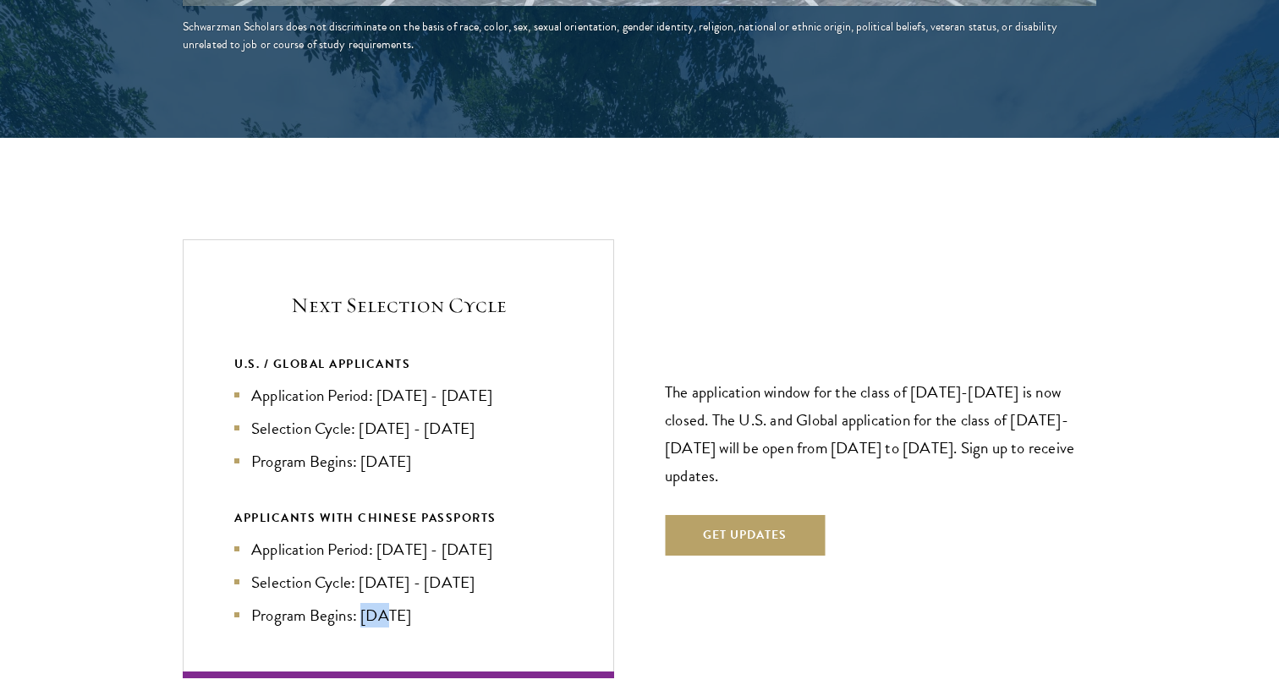
scroll to position [3922, 0]
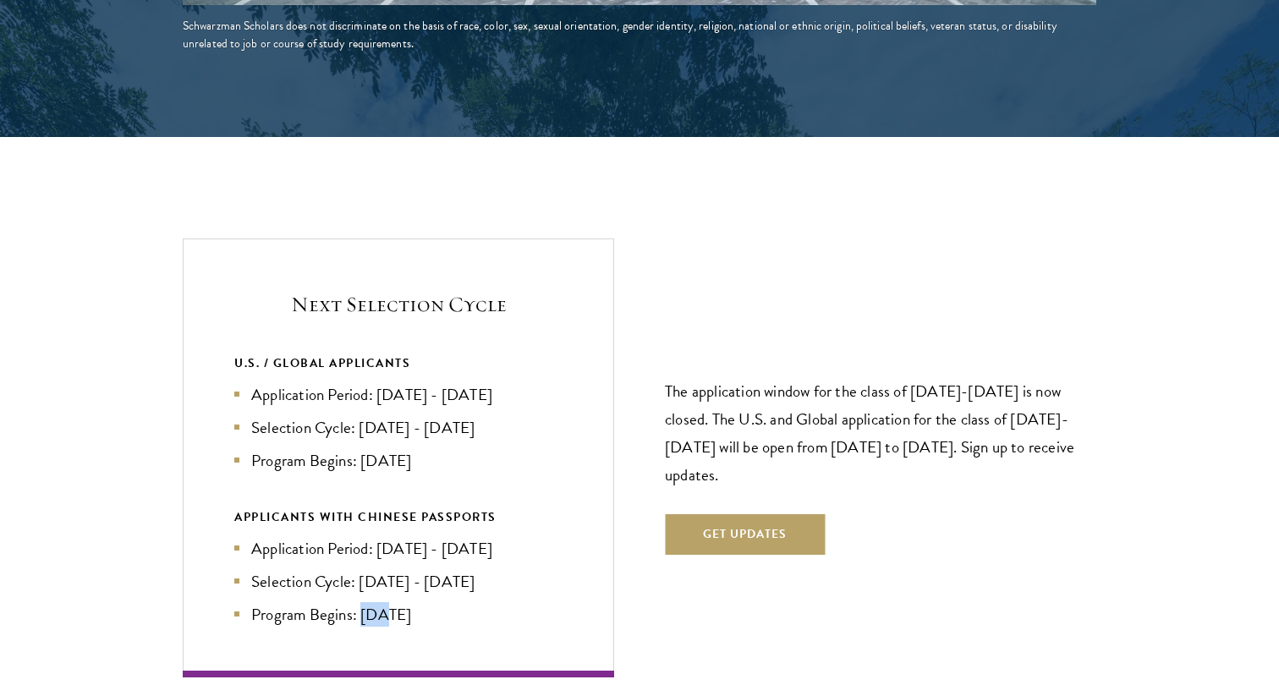
click at [370, 602] on li "Program Begins: Aug 2027" at bounding box center [398, 614] width 328 height 25
click at [367, 557] on div "Next Selection Cycle U.S. / GLOBAL APPLICANTS Application Period: Apr 2026 - Se…" at bounding box center [398, 458] width 431 height 439
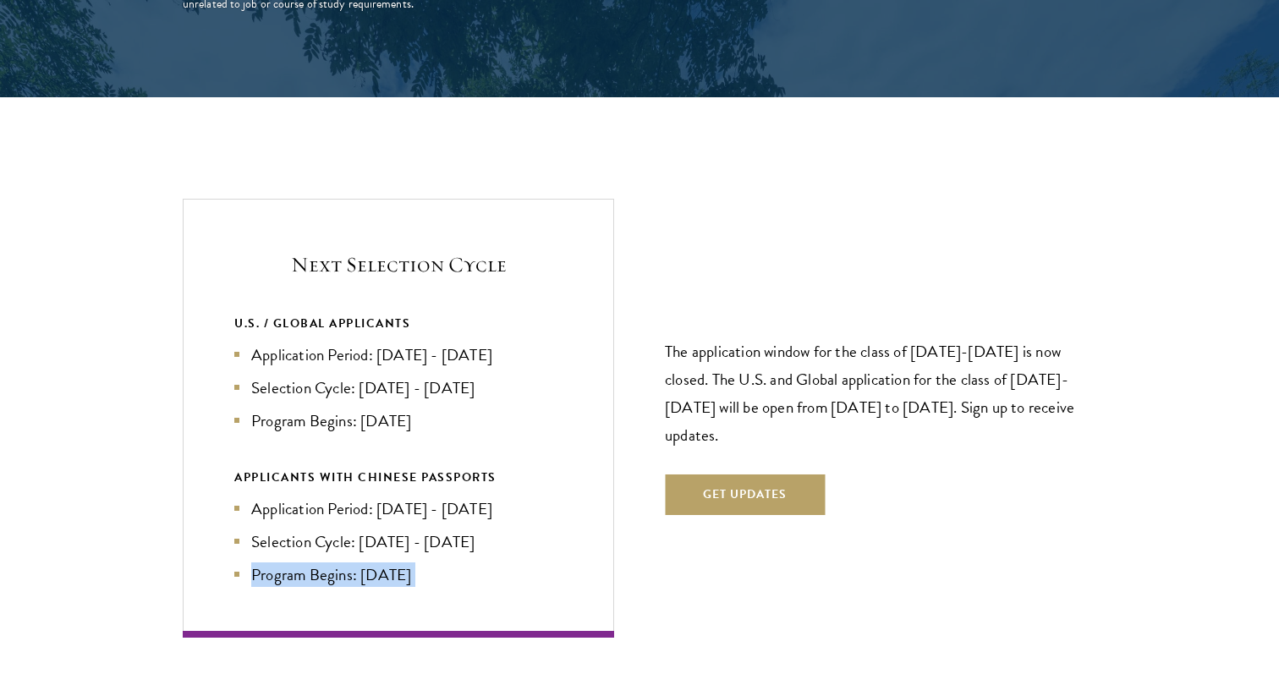
scroll to position [3963, 0]
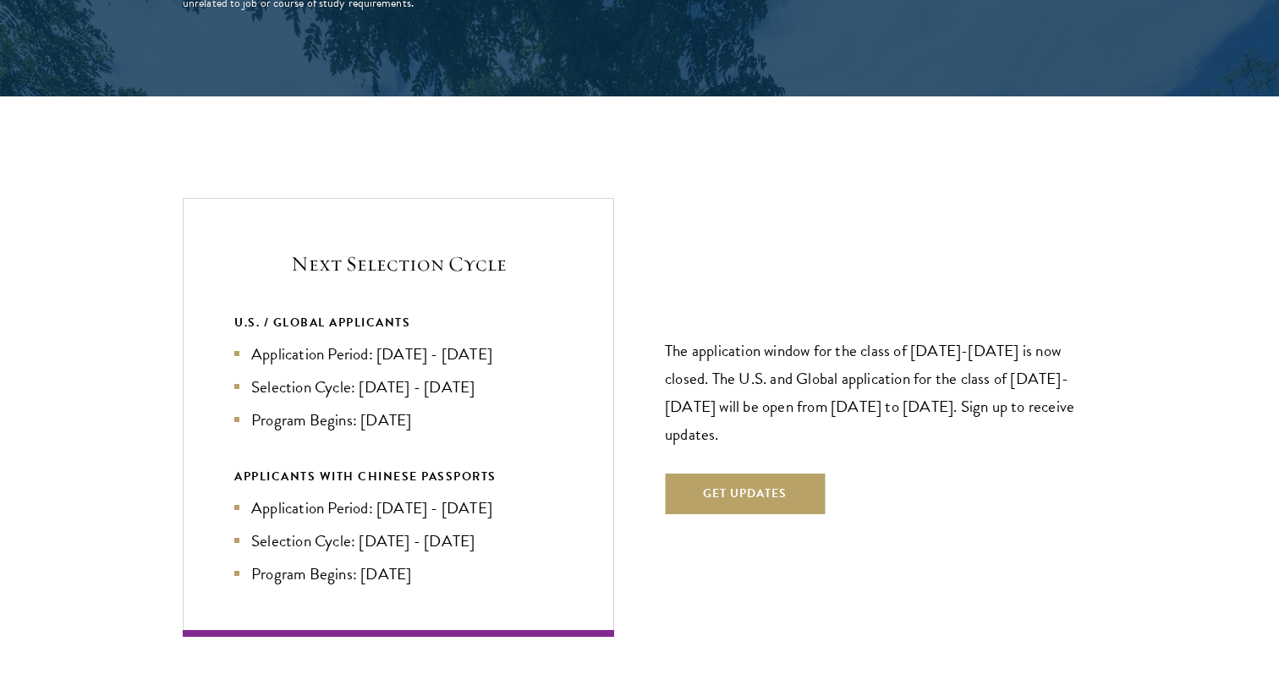
click at [779, 337] on p "The application window for the class of 2026-2027 is now closed. The U.S. and G…" at bounding box center [880, 393] width 431 height 112
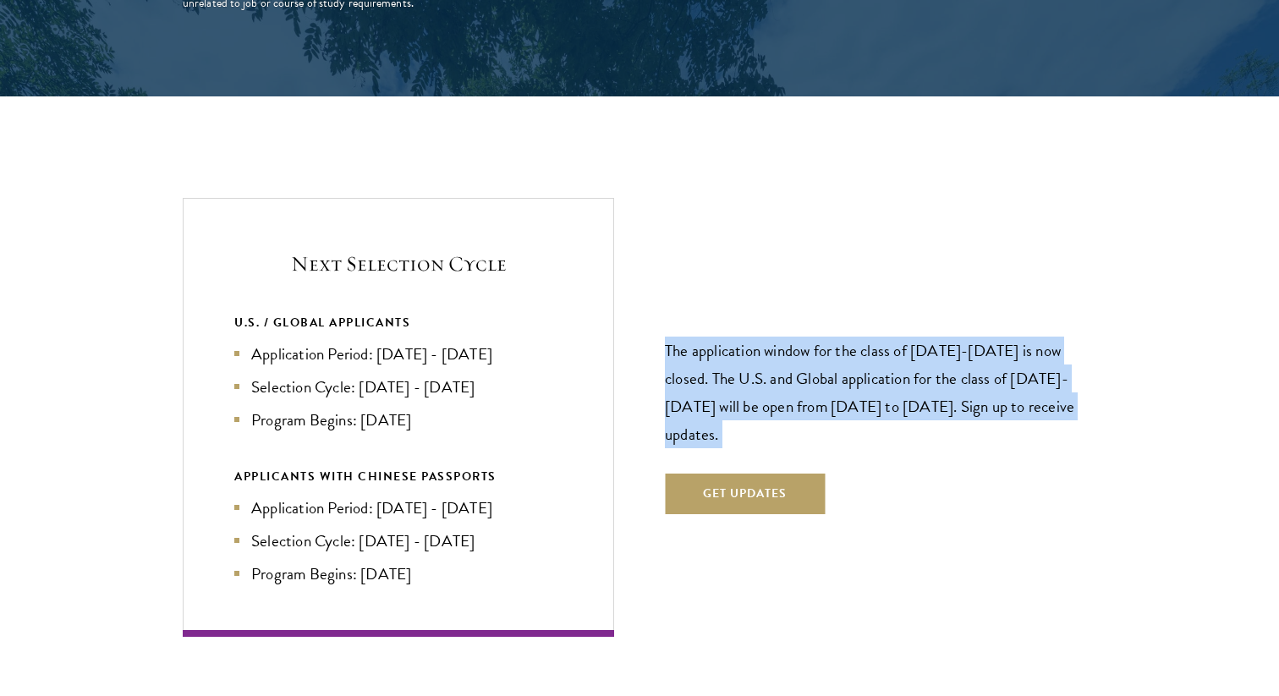
click at [779, 337] on p "The application window for the class of 2026-2027 is now closed. The U.S. and G…" at bounding box center [880, 393] width 431 height 112
click at [810, 337] on p "The application window for the class of 2026-2027 is now closed. The U.S. and G…" at bounding box center [880, 393] width 431 height 112
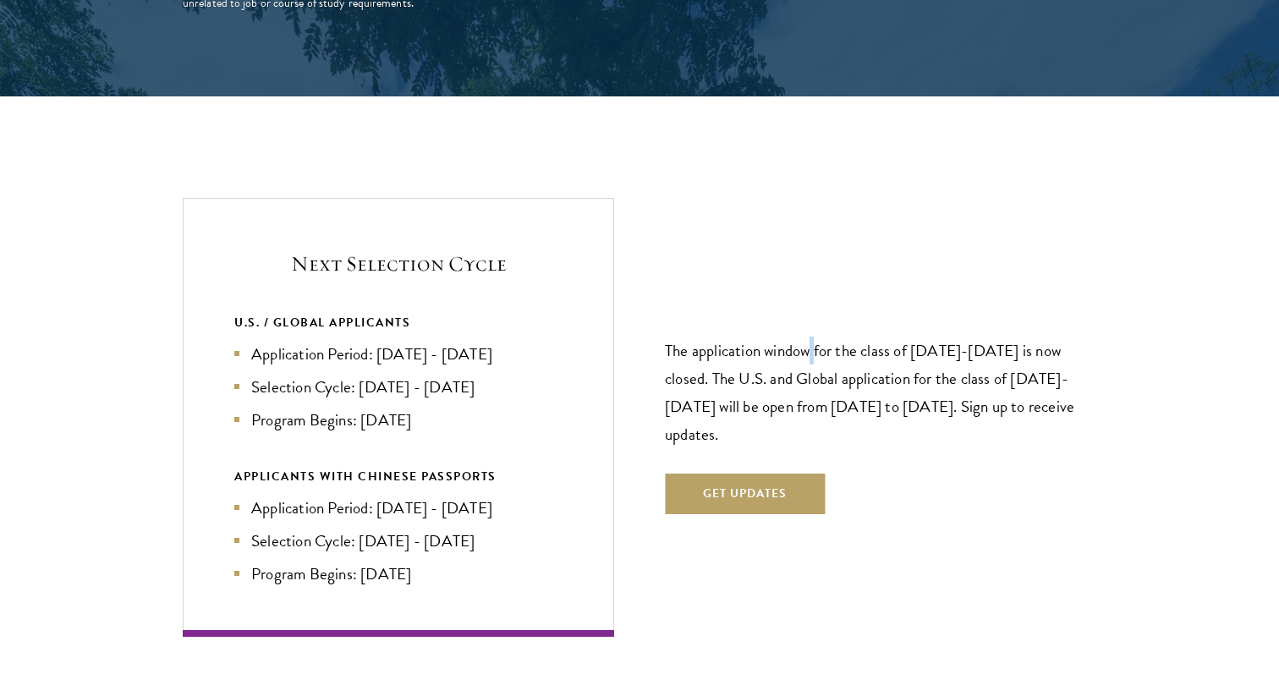
click at [810, 337] on p "The application window for the class of 2026-2027 is now closed. The U.S. and G…" at bounding box center [880, 393] width 431 height 112
click at [940, 337] on p "The application window for the class of 2026-2027 is now closed. The U.S. and G…" at bounding box center [880, 393] width 431 height 112
click at [700, 337] on p "The application window for the class of 2026-2027 is now closed. The U.S. and G…" at bounding box center [880, 393] width 431 height 112
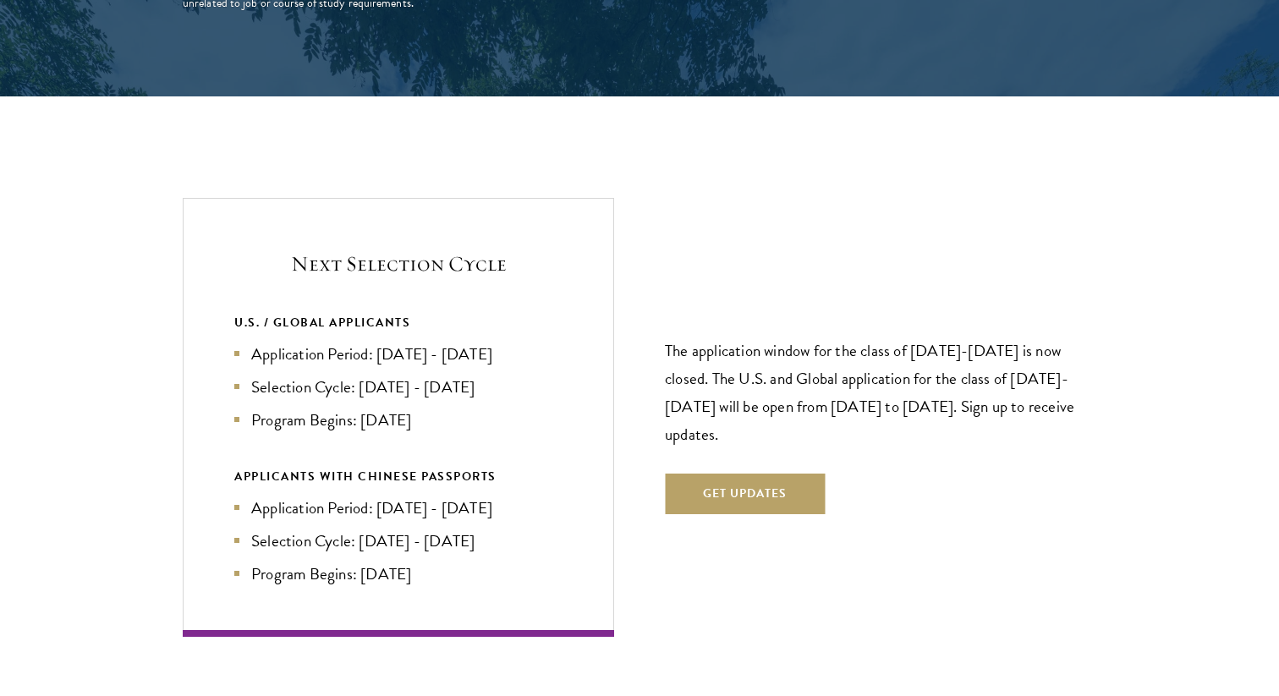
click at [766, 337] on p "The application window for the class of 2026-2027 is now closed. The U.S. and G…" at bounding box center [880, 393] width 431 height 112
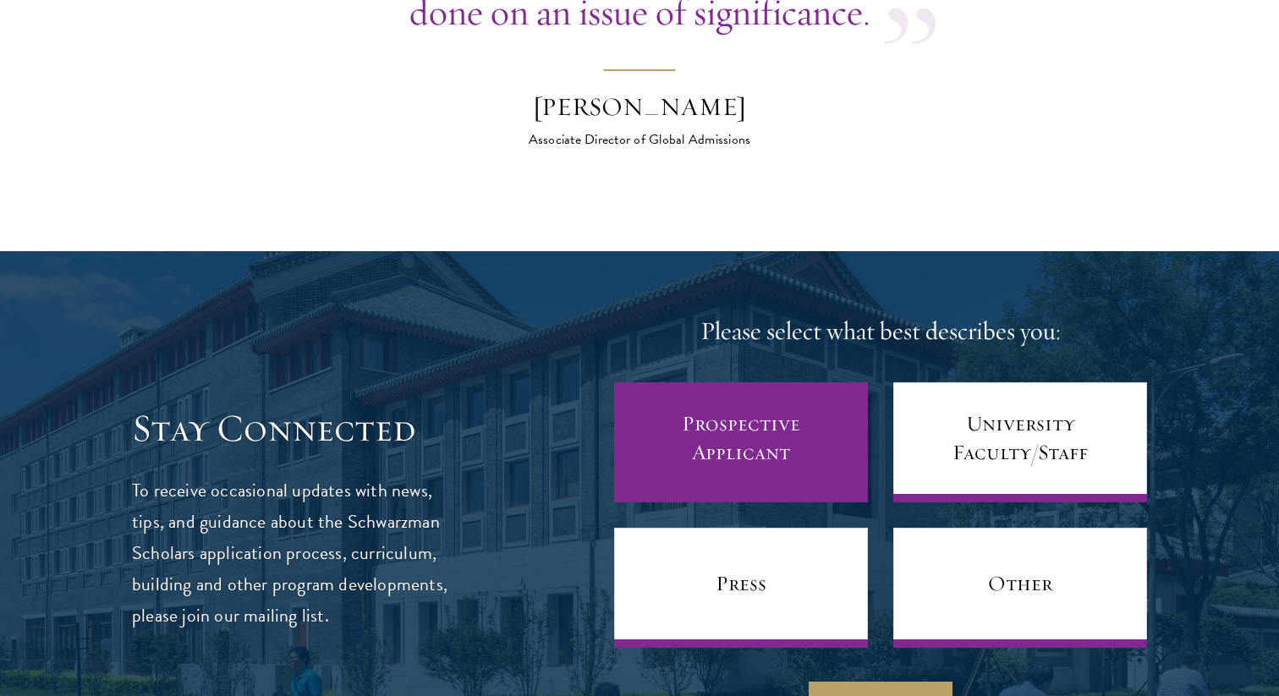
scroll to position [6936, 0]
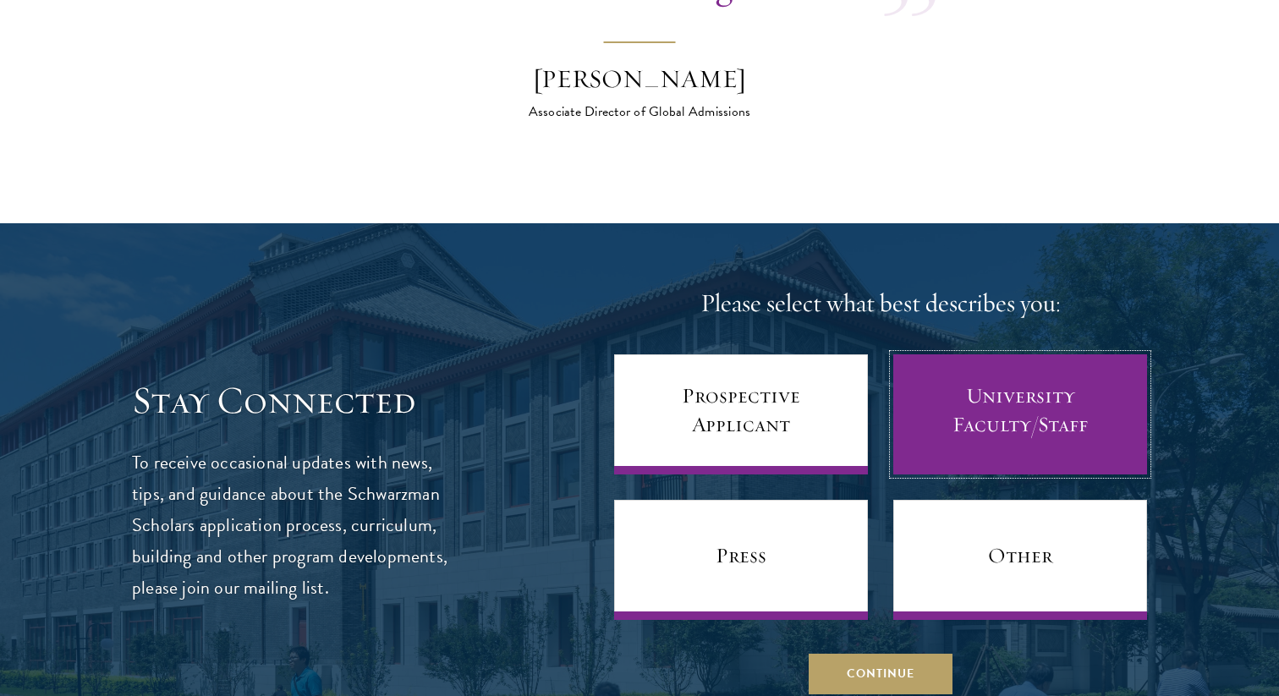
click at [1057, 360] on link "University Faculty/Staff" at bounding box center [1020, 414] width 254 height 120
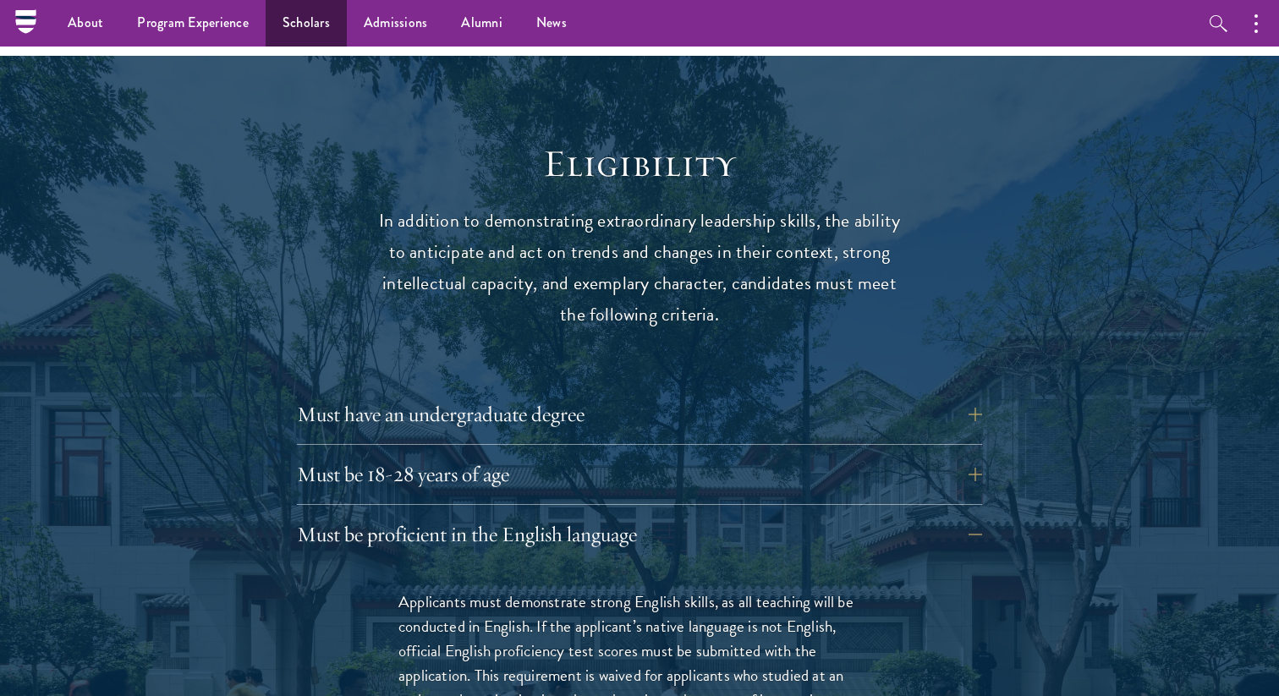
scroll to position [1924, 0]
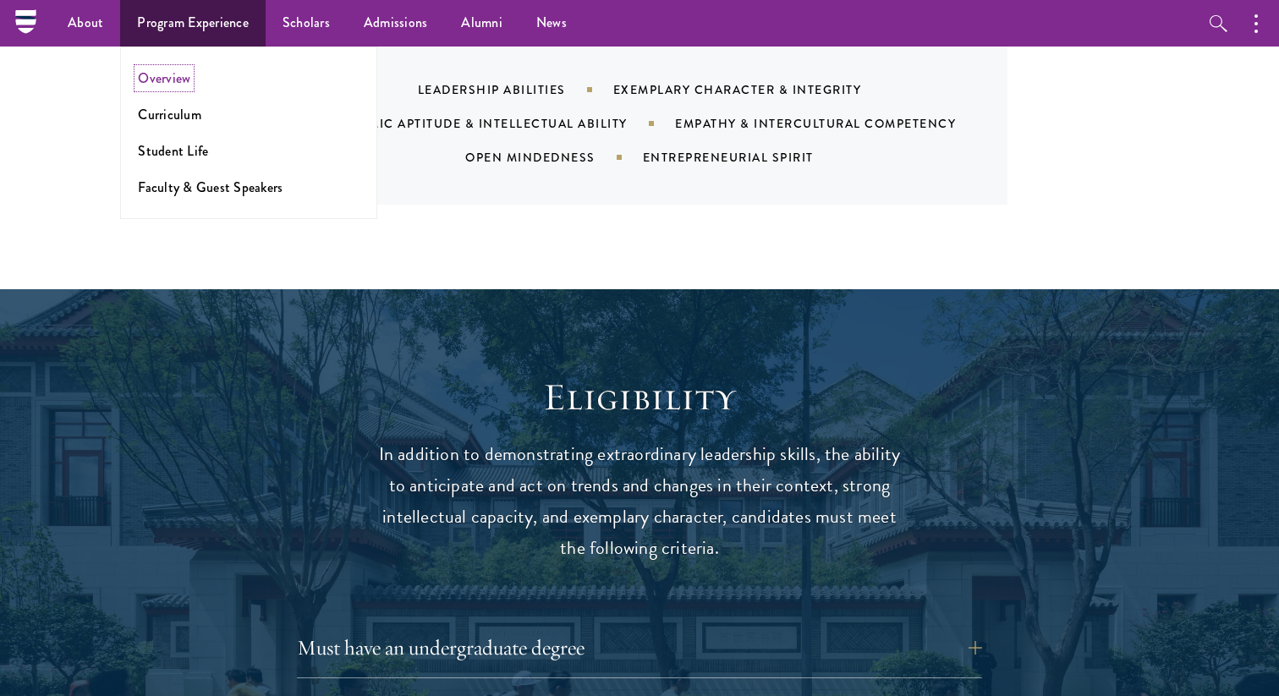
click at [184, 73] on link "Overview" at bounding box center [164, 78] width 52 height 19
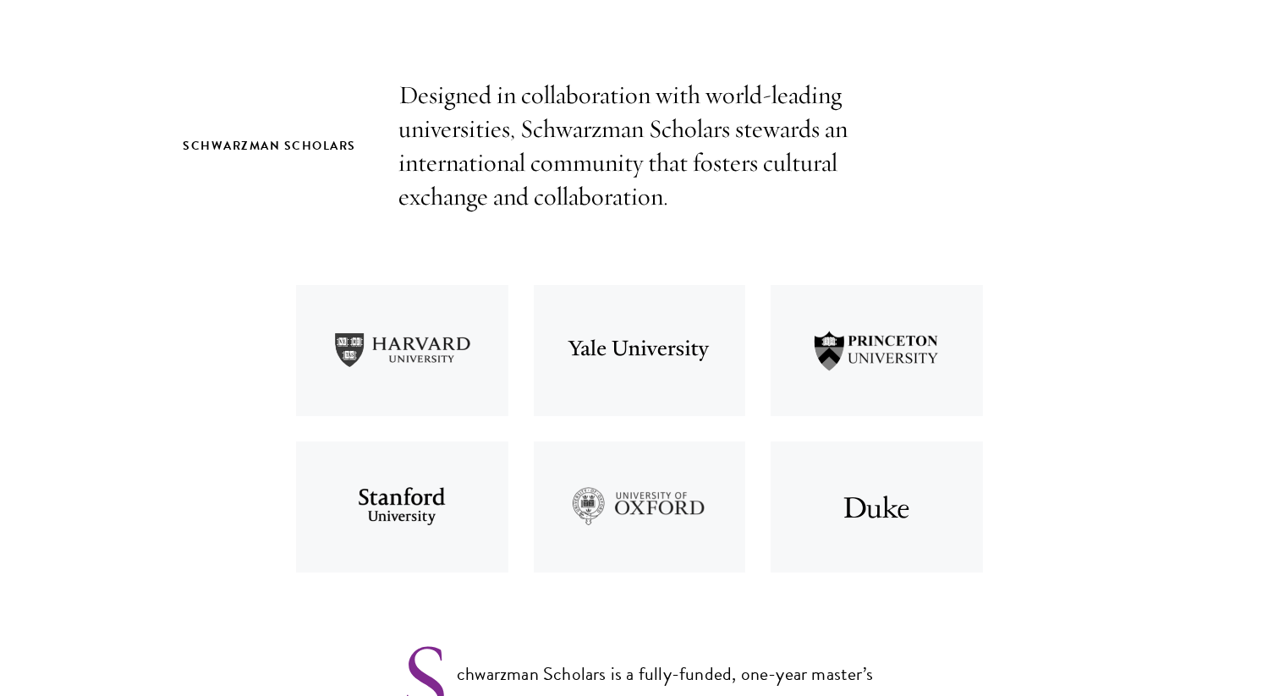
scroll to position [558, 0]
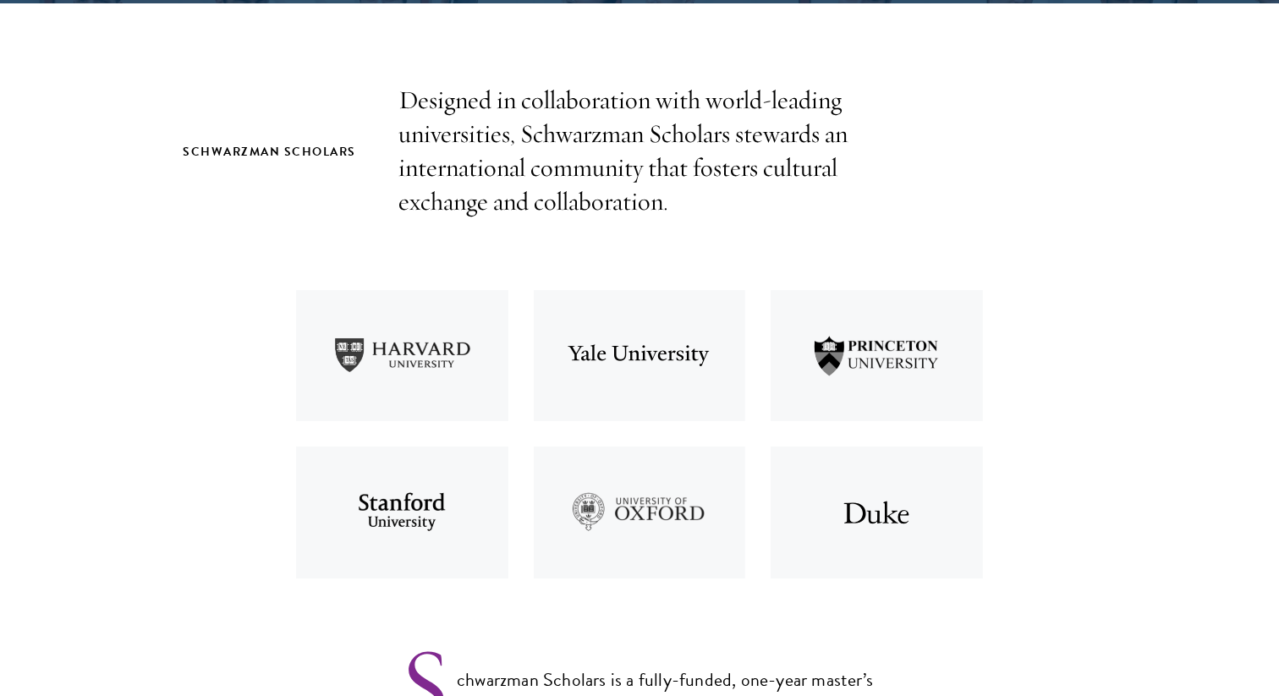
click at [516, 84] on p "Designed in collaboration with world-leading universities, Schwarzman Scholars …" at bounding box center [639, 151] width 482 height 135
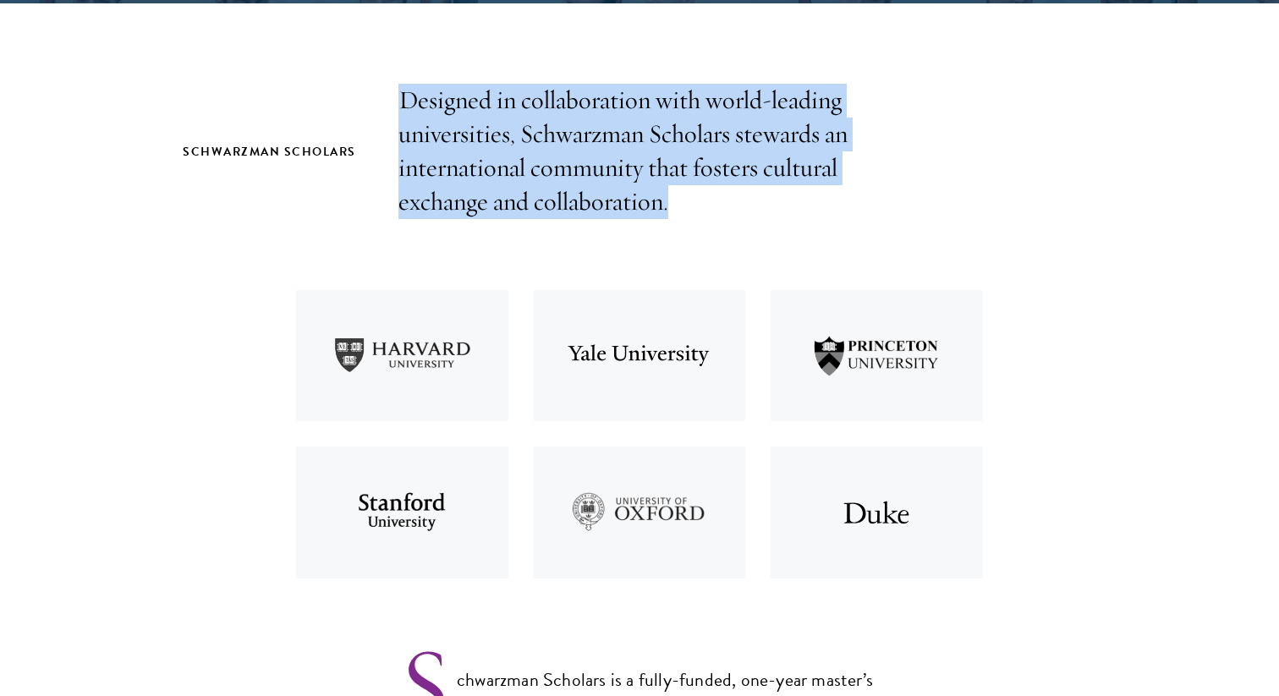
click at [516, 84] on p "Designed in collaboration with world-leading universities, Schwarzman Scholars …" at bounding box center [639, 151] width 482 height 135
click at [485, 113] on p "Designed in collaboration with world-leading universities, Schwarzman Scholars …" at bounding box center [639, 151] width 482 height 135
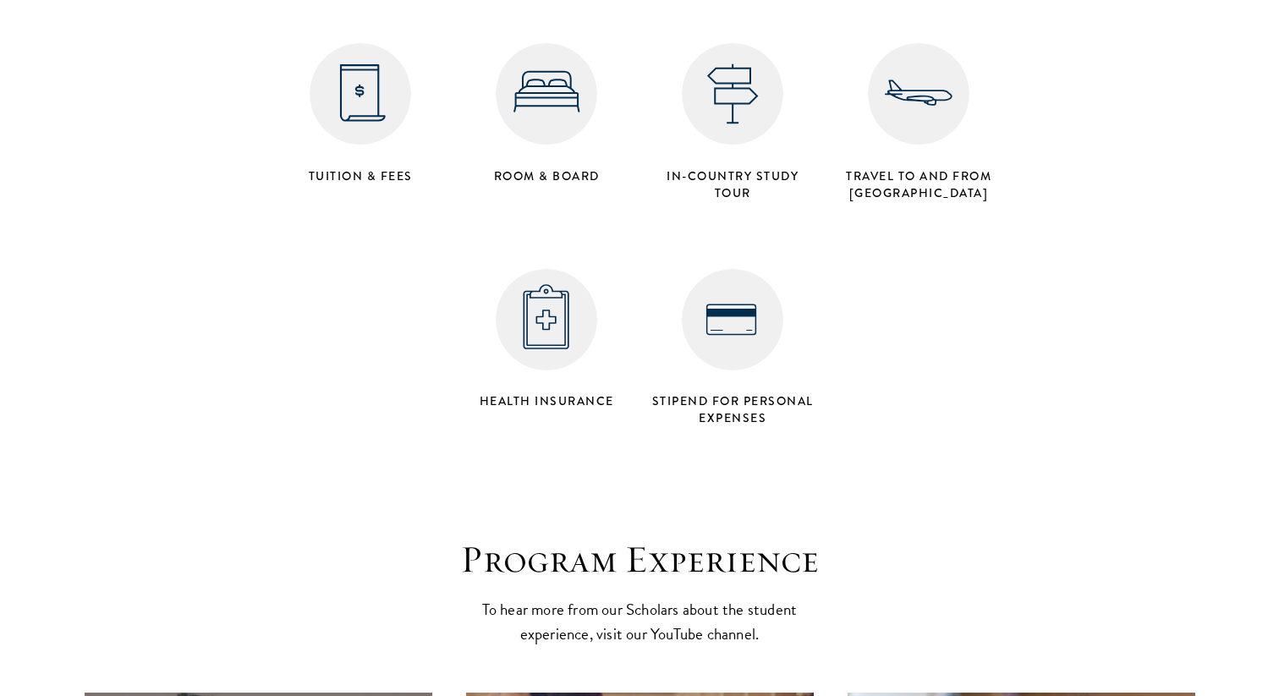
scroll to position [6985, 0]
